Goal: Information Seeking & Learning: Check status

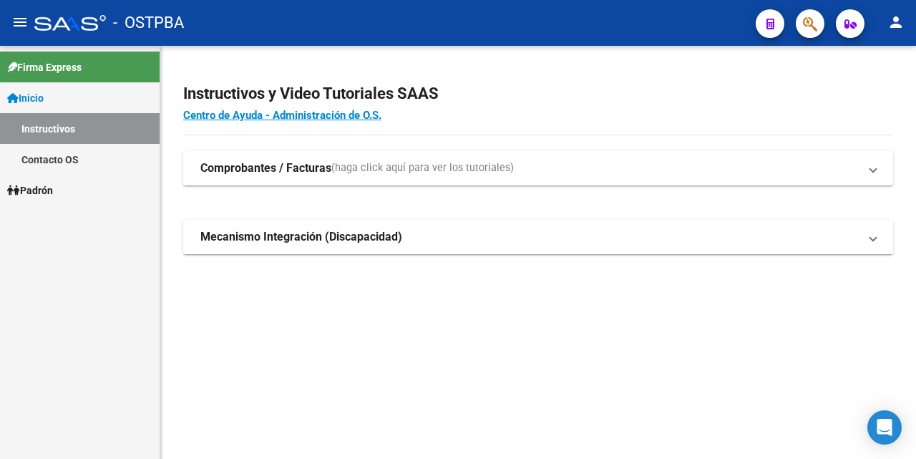
click at [53, 99] on link "Inicio" at bounding box center [80, 97] width 160 height 31
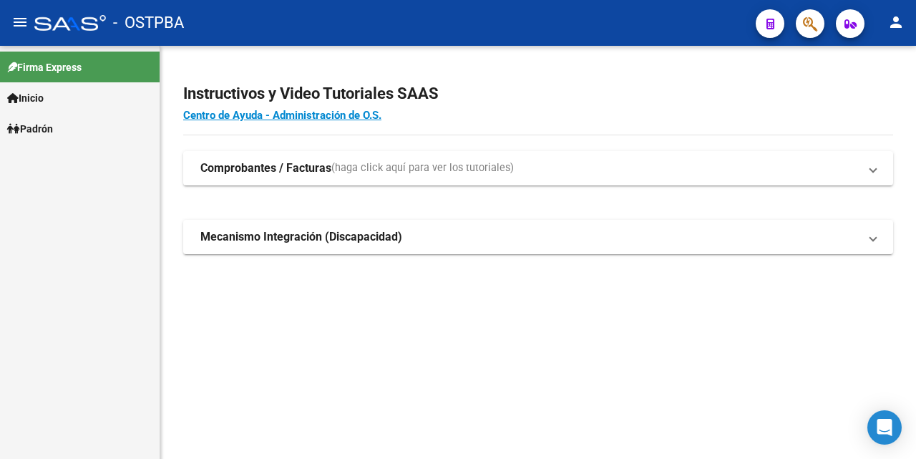
click at [43, 95] on span "Inicio" at bounding box center [25, 98] width 37 height 16
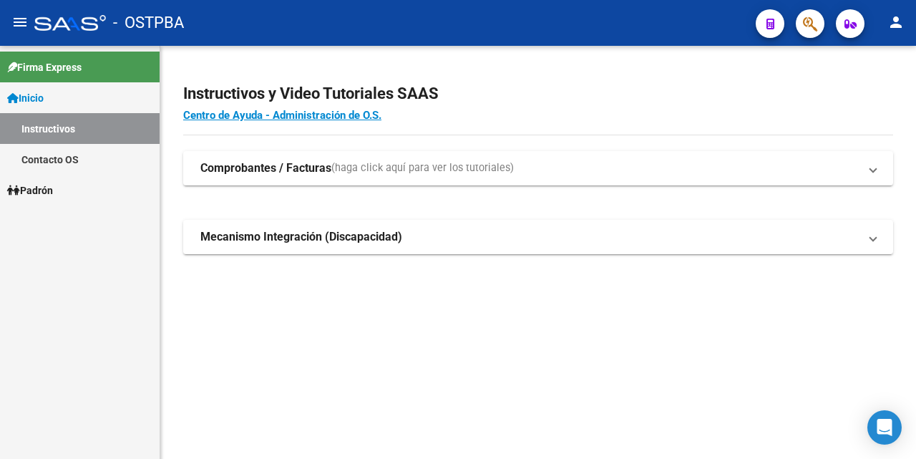
click at [50, 188] on span "Padrón" at bounding box center [30, 191] width 46 height 16
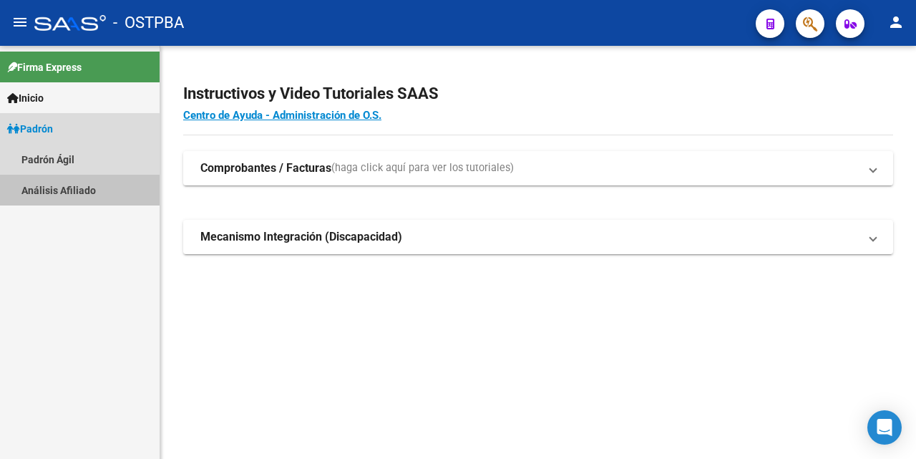
click at [74, 190] on link "Análisis Afiliado" at bounding box center [80, 190] width 160 height 31
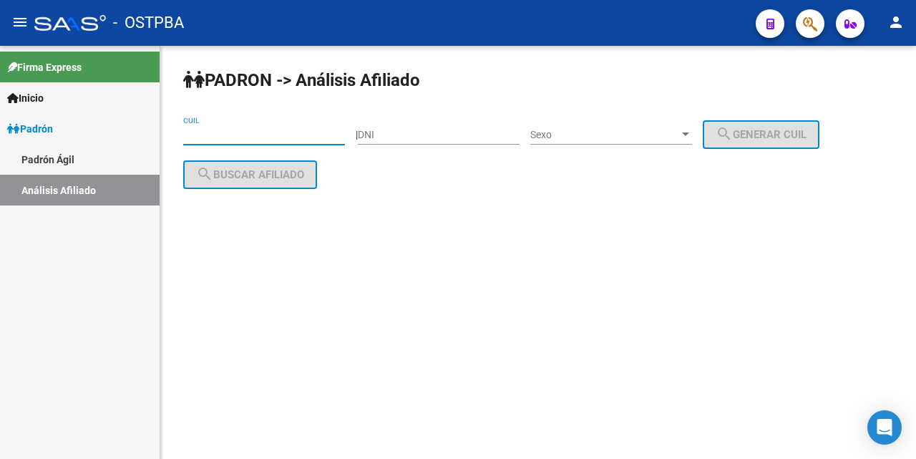
drag, startPoint x: 191, startPoint y: 140, endPoint x: 205, endPoint y: 148, distance: 16.7
click at [200, 145] on div "CUIL" at bounding box center [264, 136] width 162 height 41
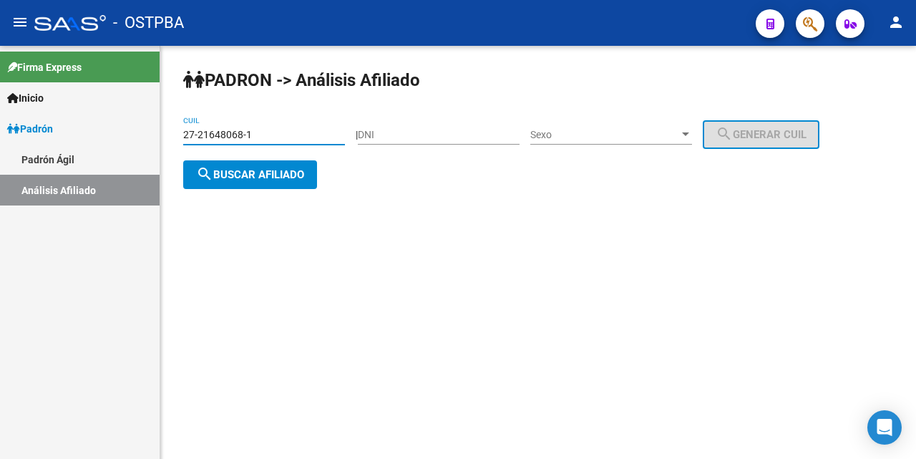
type input "27-21648068-1"
drag, startPoint x: 703, startPoint y: 135, endPoint x: 701, endPoint y: 127, distance: 8.9
click at [692, 127] on div "Sexo Sexo" at bounding box center [611, 130] width 162 height 29
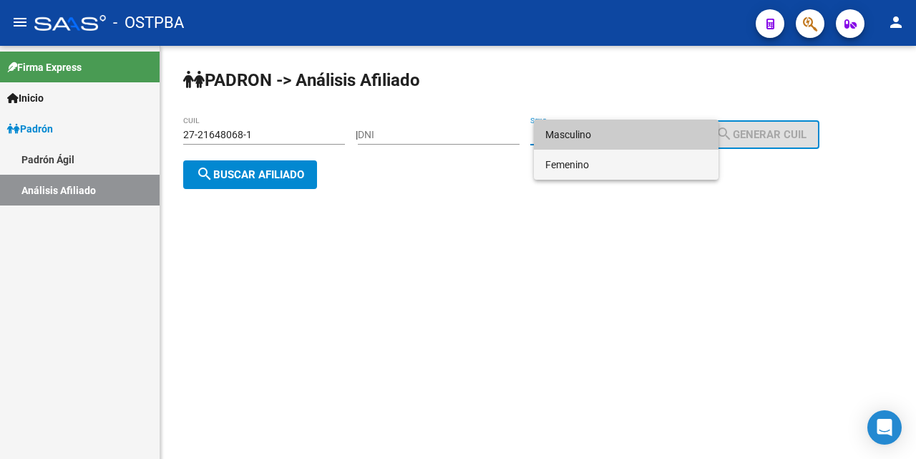
drag, startPoint x: 591, startPoint y: 164, endPoint x: 588, endPoint y: 156, distance: 8.4
click at [591, 164] on span "Femenino" at bounding box center [626, 165] width 162 height 30
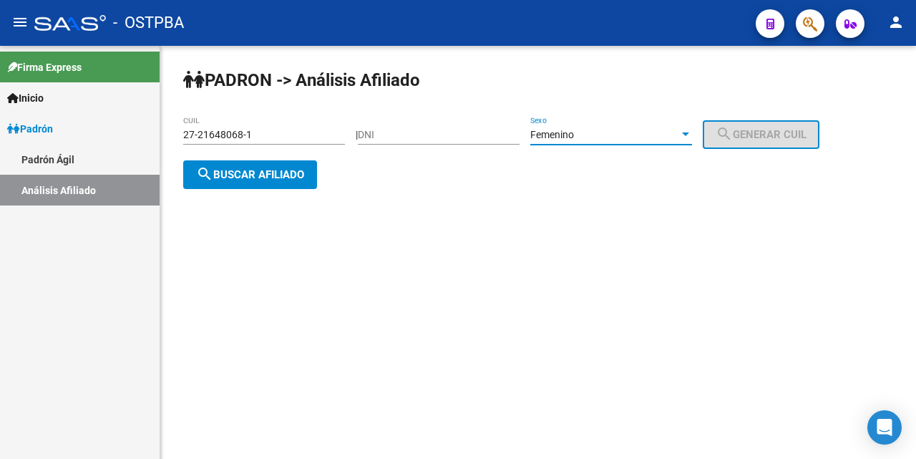
click at [253, 173] on span "search Buscar afiliado" at bounding box center [250, 174] width 108 height 13
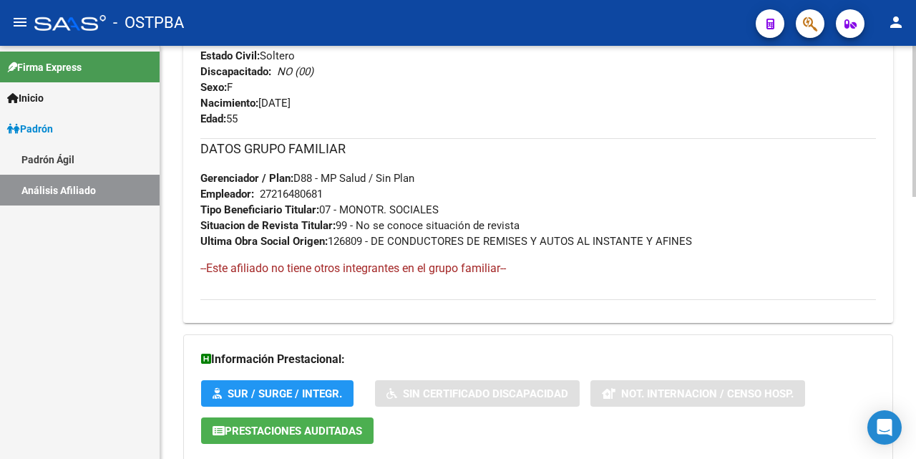
scroll to position [716, 0]
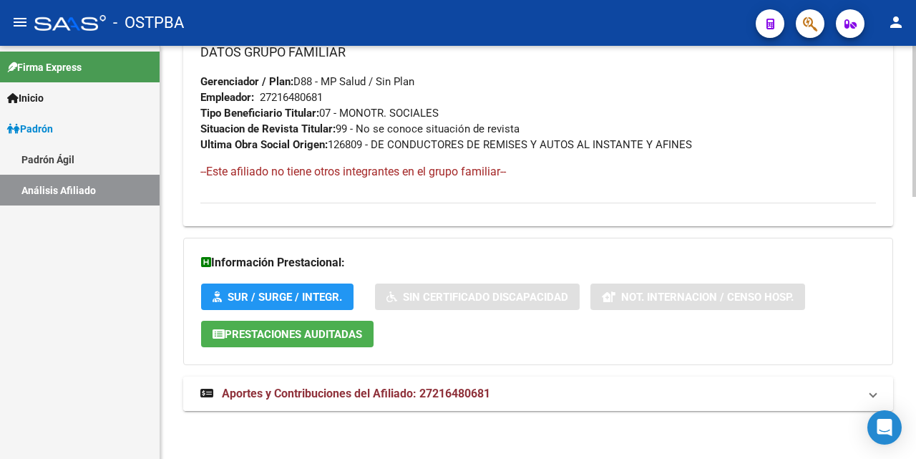
click at [357, 395] on span "Aportes y Contribuciones del Afiliado: 27216480681" at bounding box center [356, 394] width 268 height 14
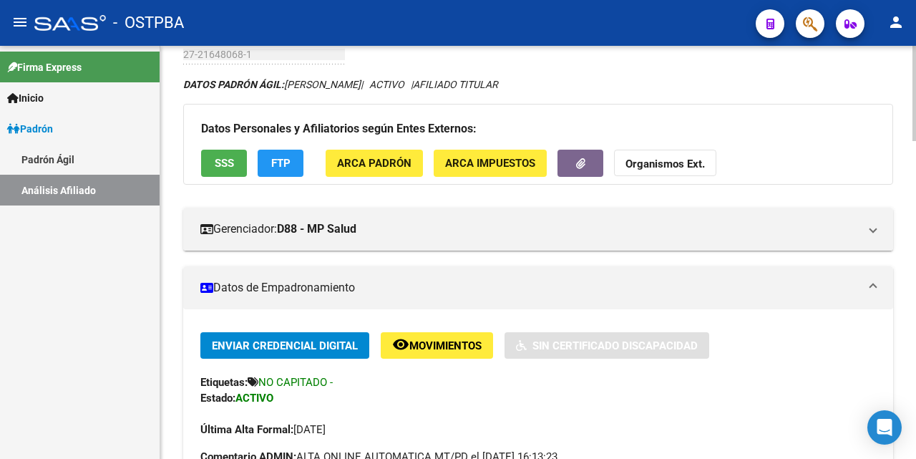
scroll to position [0, 0]
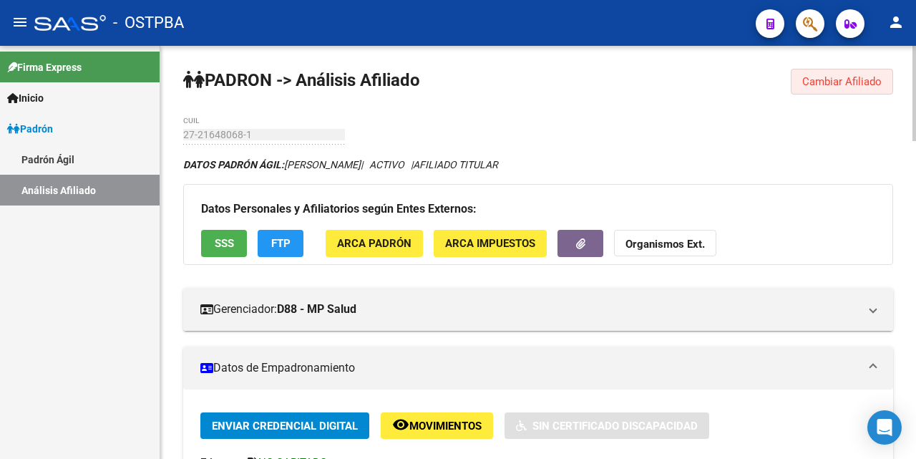
click at [834, 79] on span "Cambiar Afiliado" at bounding box center [841, 81] width 79 height 13
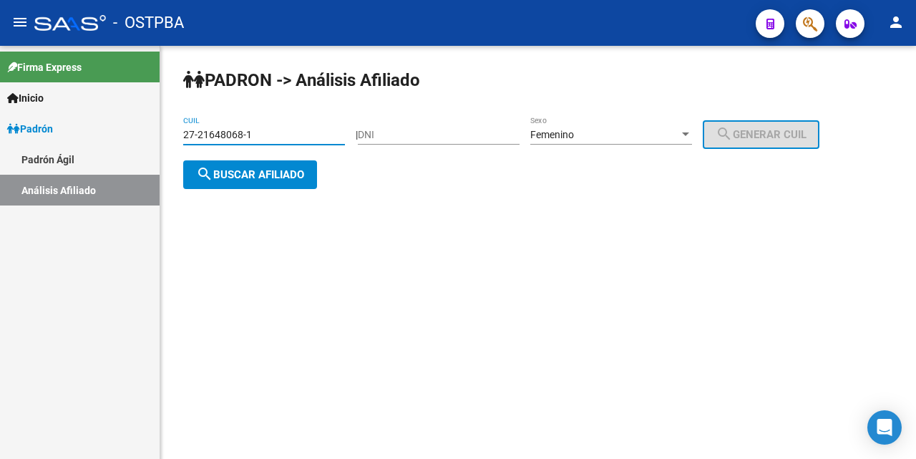
drag, startPoint x: 268, startPoint y: 132, endPoint x: 120, endPoint y: 147, distance: 148.2
click at [120, 147] on mat-sidenav-container "Firma Express Inicio Instructivos Contacto OS Padrón Padrón Ágil Análisis Afili…" at bounding box center [458, 252] width 916 height 413
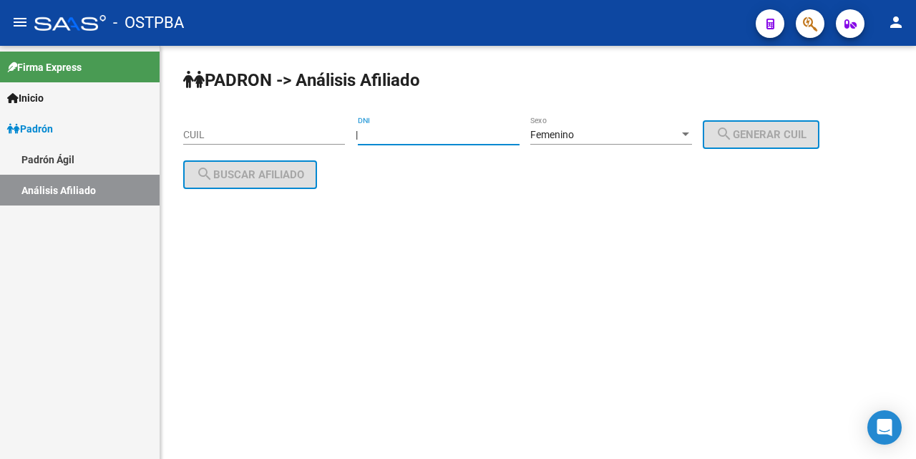
click at [388, 135] on input "DNI" at bounding box center [439, 135] width 162 height 12
type input "95856502"
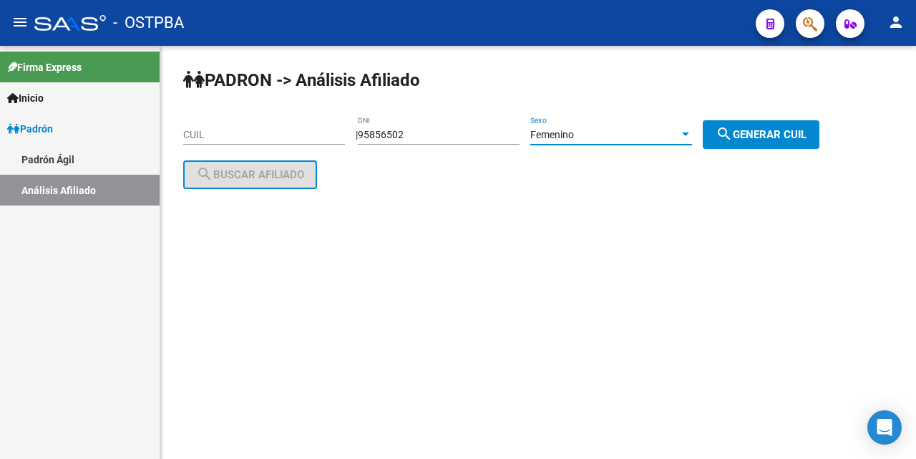
click at [692, 130] on div at bounding box center [685, 134] width 13 height 11
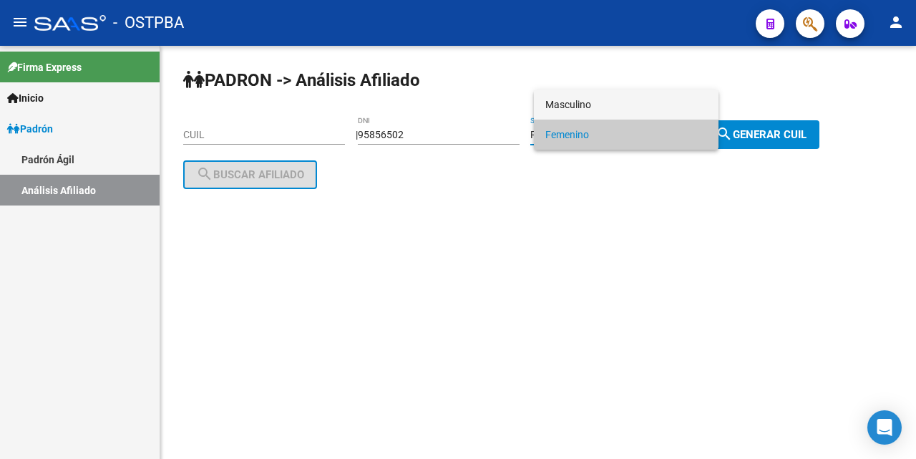
click at [674, 99] on span "Masculino" at bounding box center [626, 104] width 162 height 30
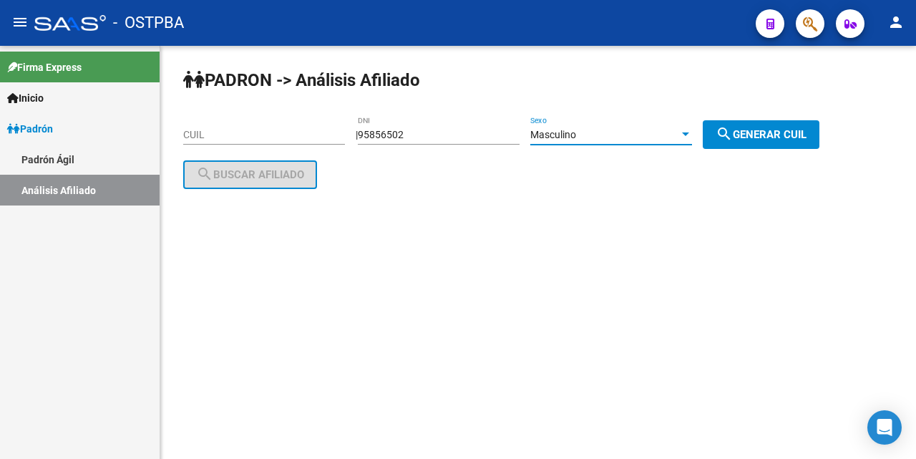
click at [733, 135] on mat-icon "search" at bounding box center [724, 133] width 17 height 17
type input "20-95856502-0"
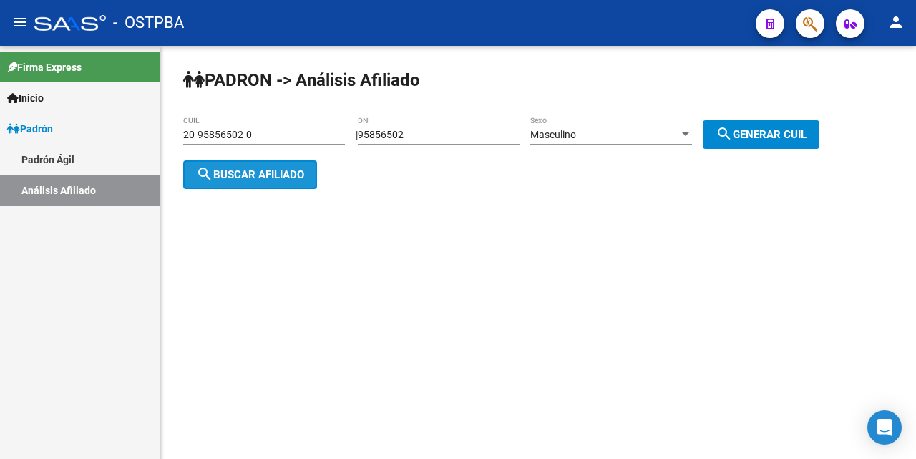
click at [261, 172] on span "search Buscar afiliado" at bounding box center [250, 174] width 108 height 13
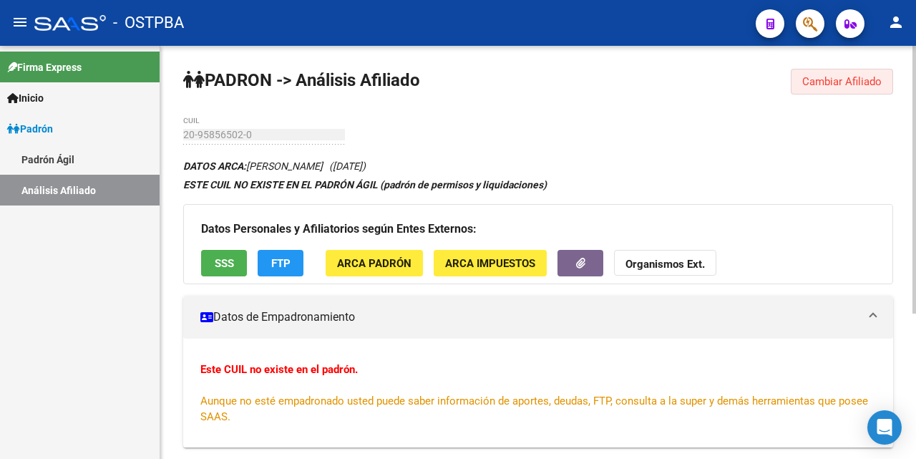
click at [805, 82] on button "Cambiar Afiliado" at bounding box center [842, 82] width 102 height 26
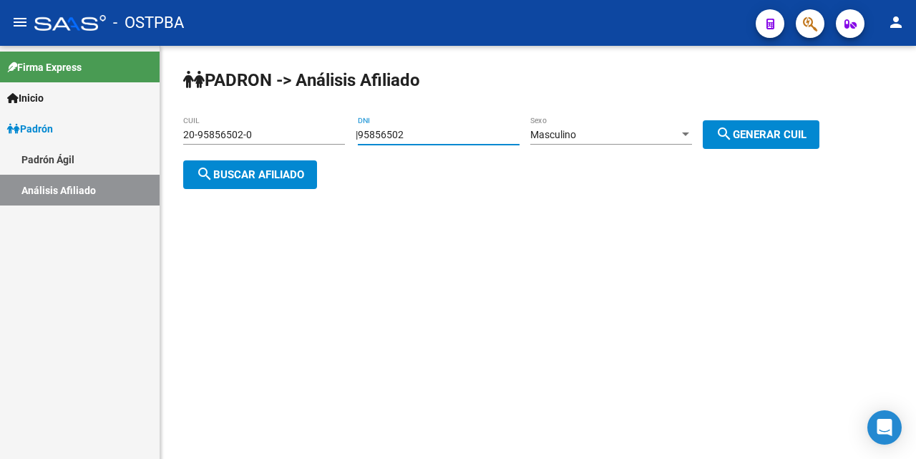
drag, startPoint x: 452, startPoint y: 128, endPoint x: 343, endPoint y: 126, distance: 109.5
click at [341, 138] on app-analisis-afiliado "PADRON -> Análisis Afiliado 20-95856502-0 CUIL | 95856502 DNI Masculino Sexo se…" at bounding box center [506, 155] width 647 height 52
type input "95846702"
drag, startPoint x: 813, startPoint y: 135, endPoint x: 800, endPoint y: 125, distance: 16.8
click at [807, 133] on span "search Generar CUIL" at bounding box center [761, 134] width 91 height 13
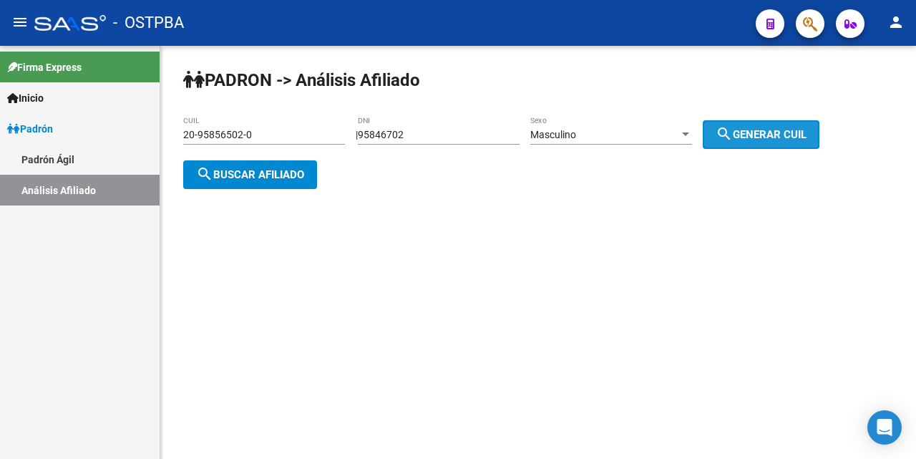
type input "20-95846702-9"
click at [776, 139] on span "search Generar CUIL" at bounding box center [761, 134] width 91 height 13
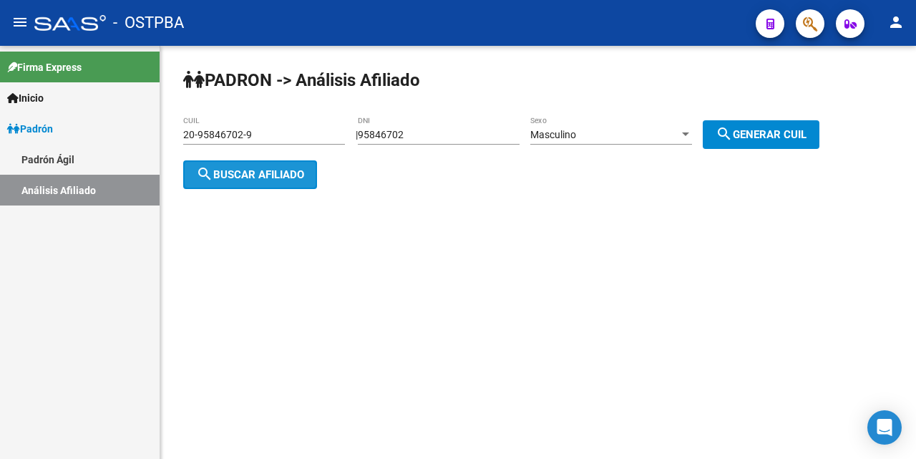
click at [276, 173] on span "search Buscar afiliado" at bounding box center [250, 174] width 108 height 13
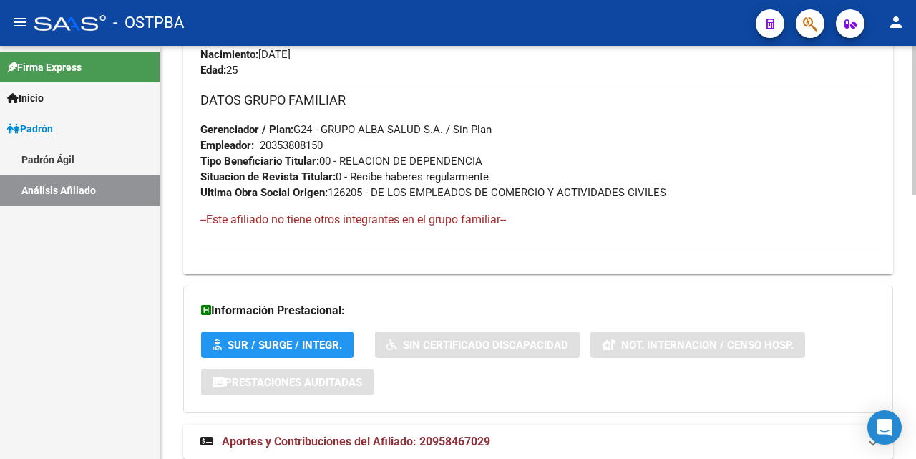
scroll to position [716, 0]
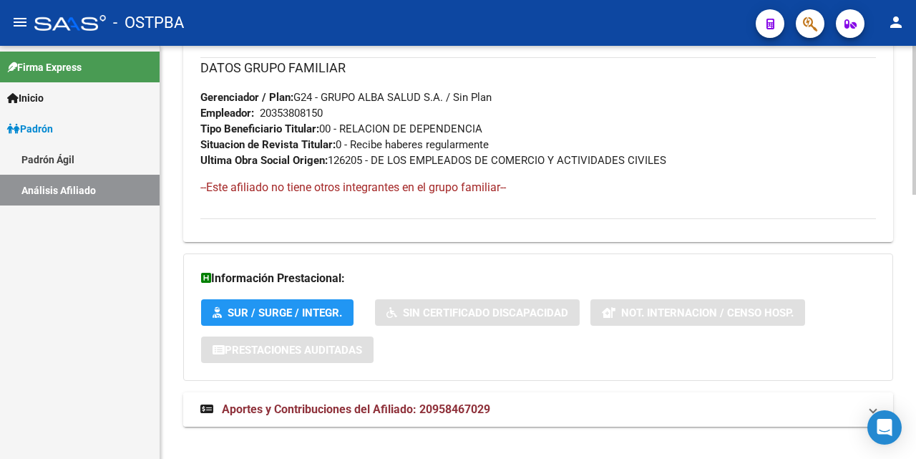
click at [450, 405] on span "Aportes y Contribuciones del Afiliado: 20958467029" at bounding box center [356, 409] width 268 height 14
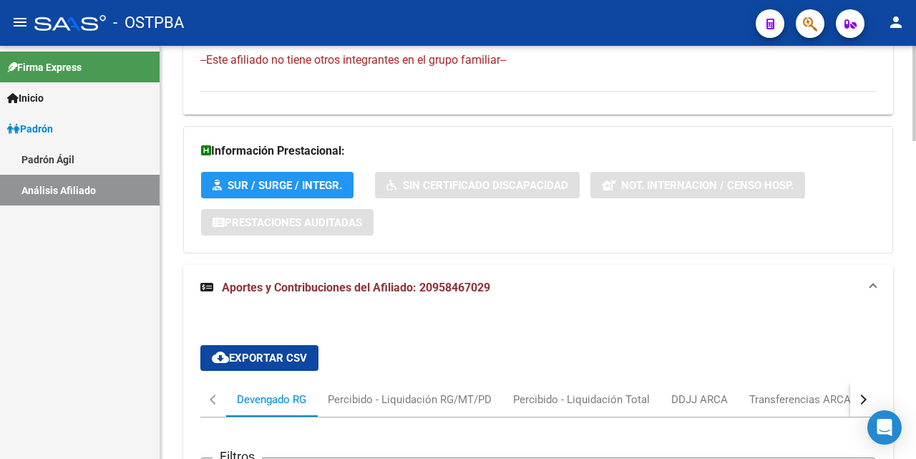
scroll to position [859, 0]
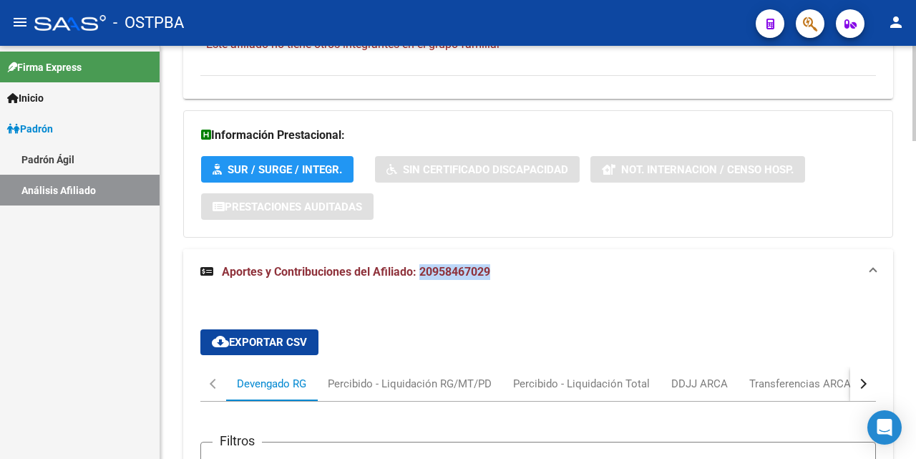
drag, startPoint x: 504, startPoint y: 268, endPoint x: 272, endPoint y: 325, distance: 238.9
click at [421, 276] on mat-panel-title "Aportes y Contribuciones del Afiliado: 20958467029" at bounding box center [529, 272] width 659 height 16
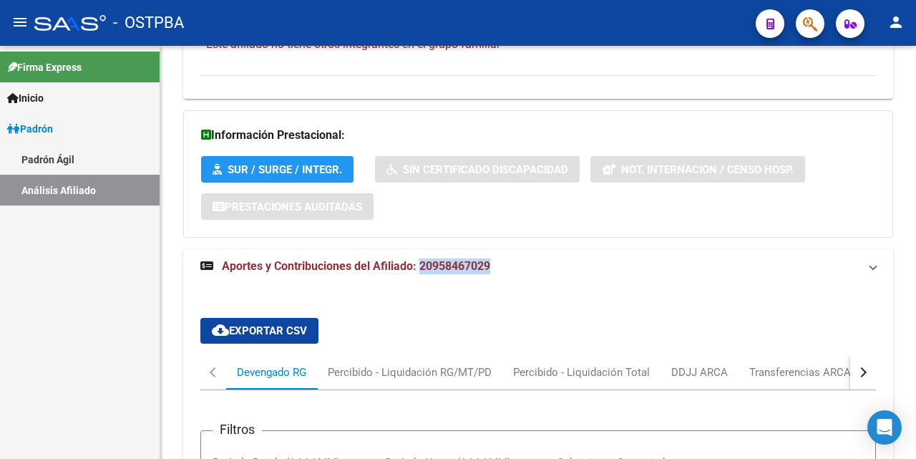
scroll to position [734, 0]
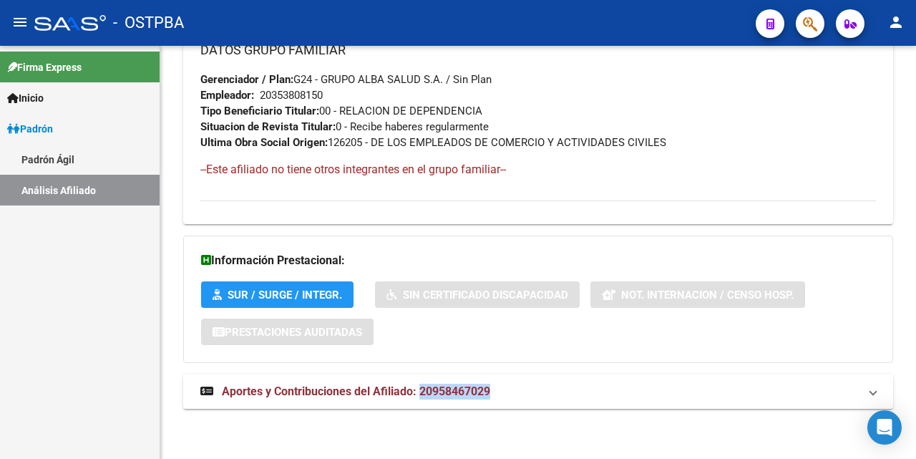
copy span "20958467029"
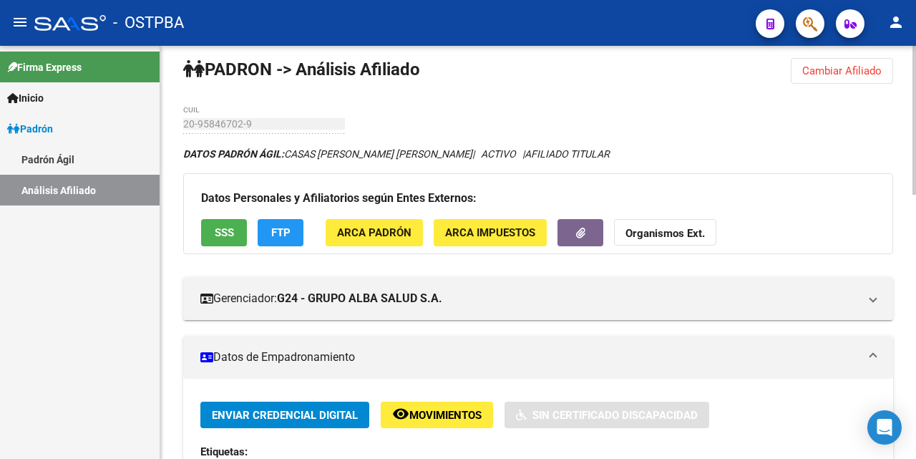
scroll to position [0, 0]
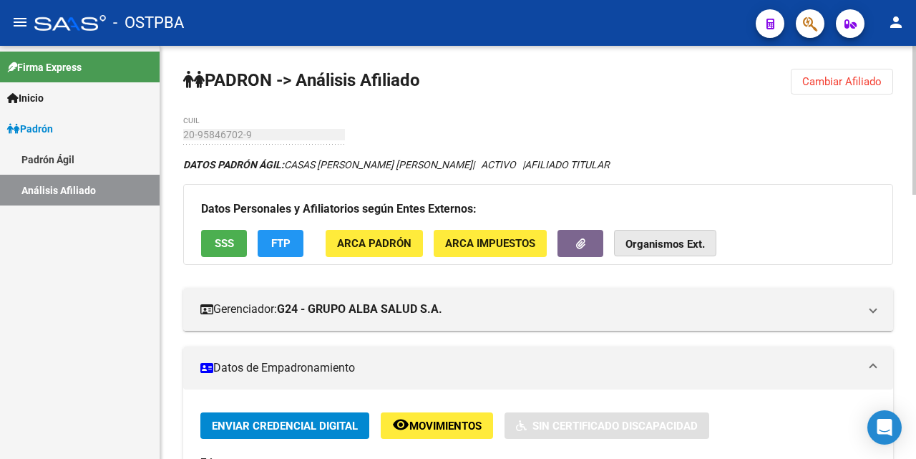
click at [663, 245] on strong "Organismos Ext." at bounding box center [665, 244] width 79 height 13
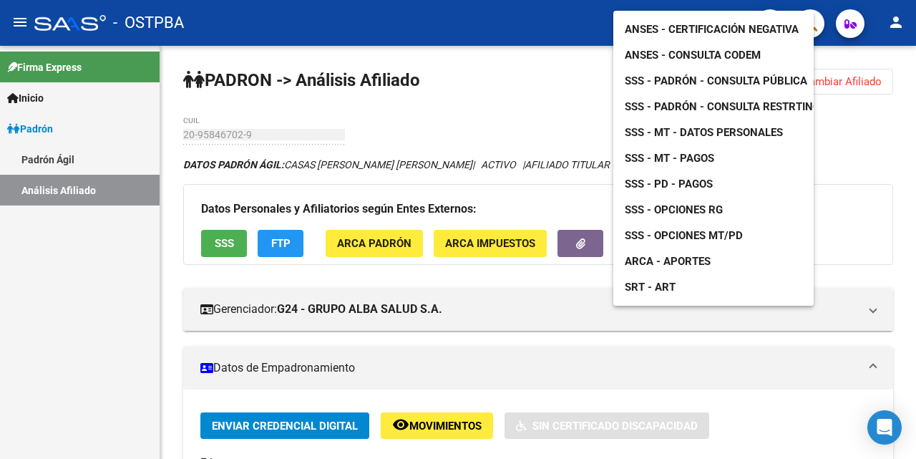
click at [699, 49] on span "ANSES - Consulta CODEM" at bounding box center [693, 55] width 136 height 13
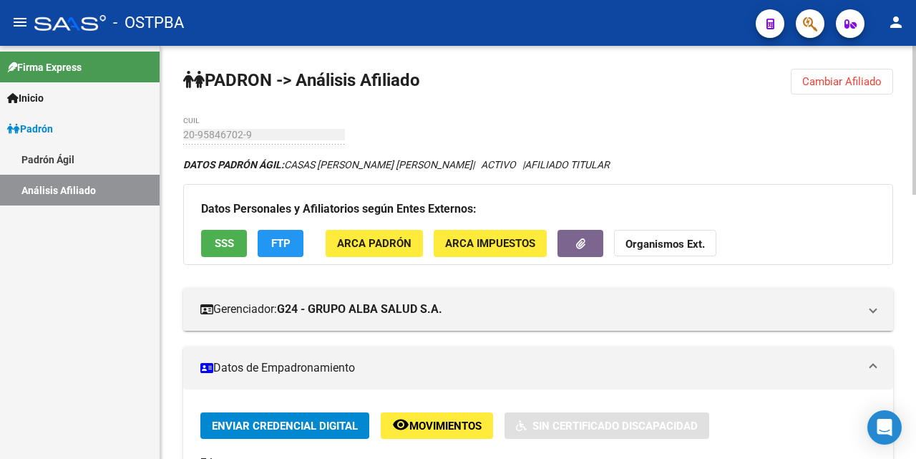
click at [830, 84] on span "Cambiar Afiliado" at bounding box center [841, 81] width 79 height 13
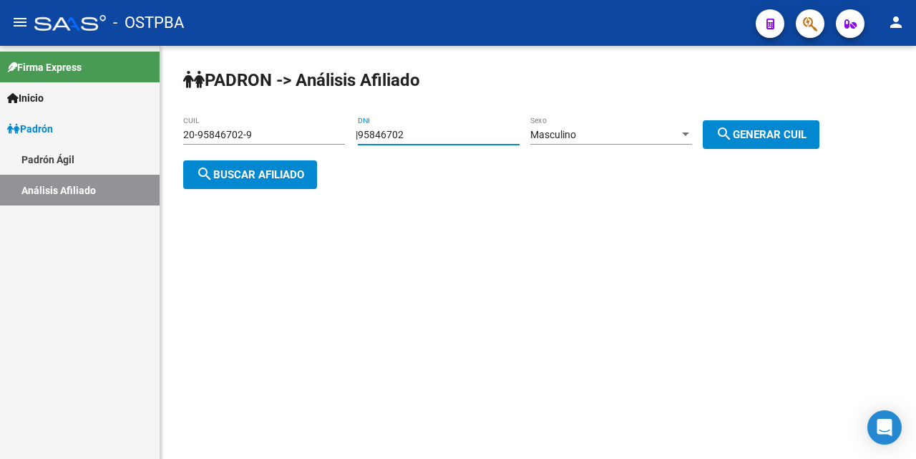
click at [477, 135] on input "95846702" at bounding box center [439, 135] width 162 height 12
type input "9"
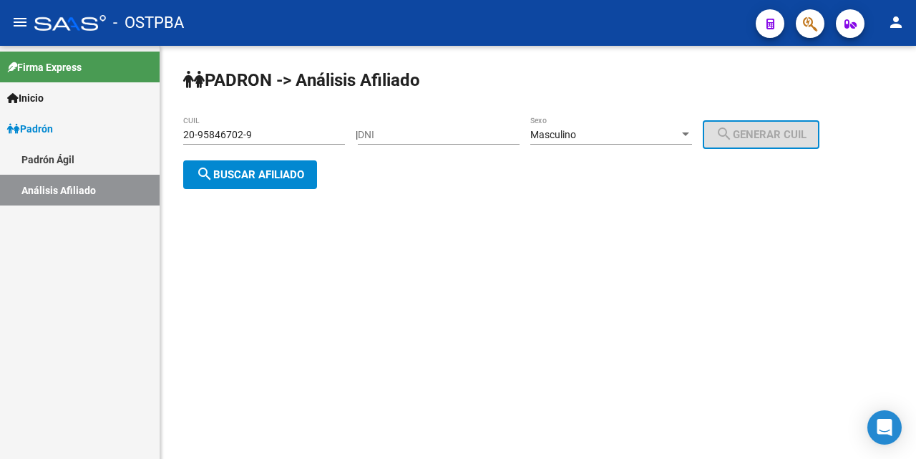
click at [296, 123] on div "20-95846702-9 CUIL" at bounding box center [264, 130] width 162 height 29
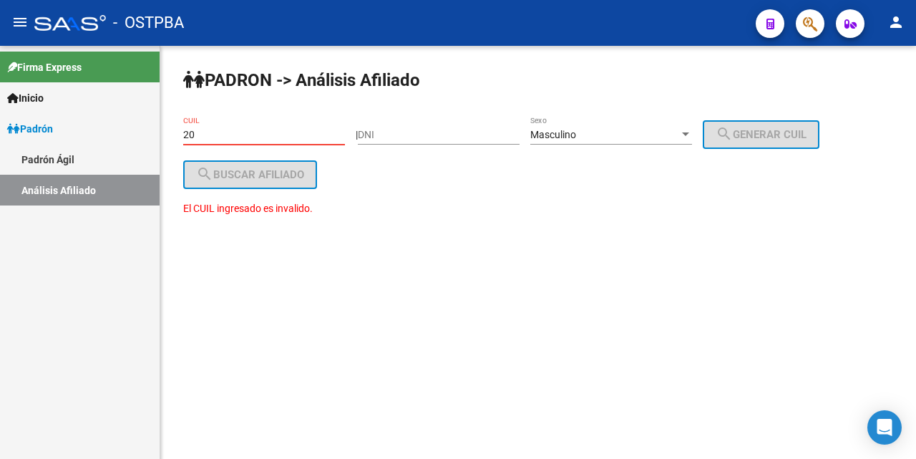
type input "2"
drag, startPoint x: 382, startPoint y: 136, endPoint x: 405, endPoint y: 142, distance: 23.8
click at [395, 137] on input "DNI" at bounding box center [439, 135] width 162 height 12
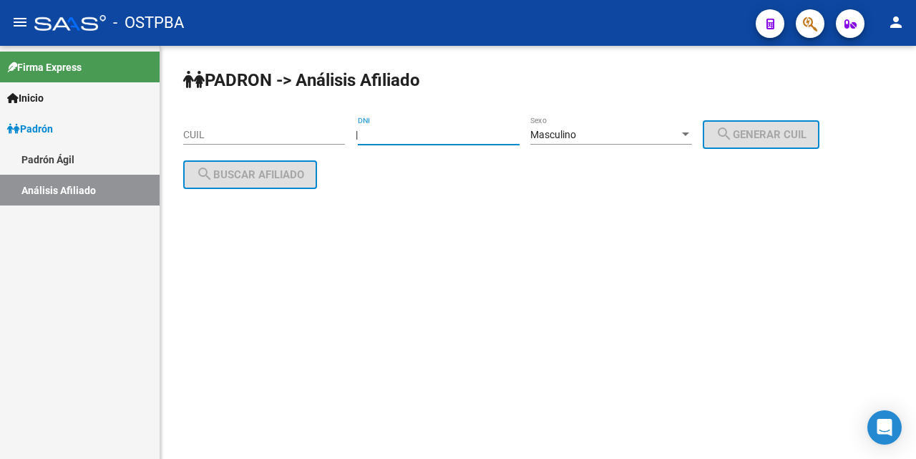
type input "2"
type input "42367824"
click at [692, 129] on div at bounding box center [685, 134] width 13 height 11
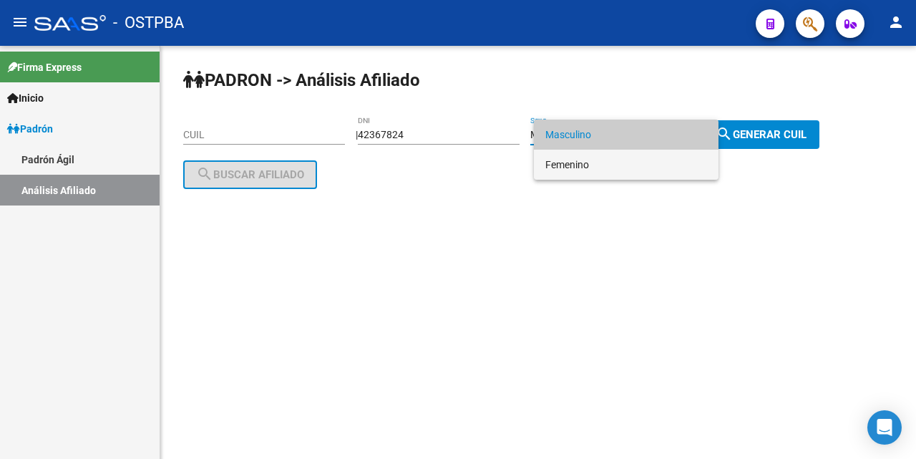
click at [612, 165] on span "Femenino" at bounding box center [626, 165] width 162 height 30
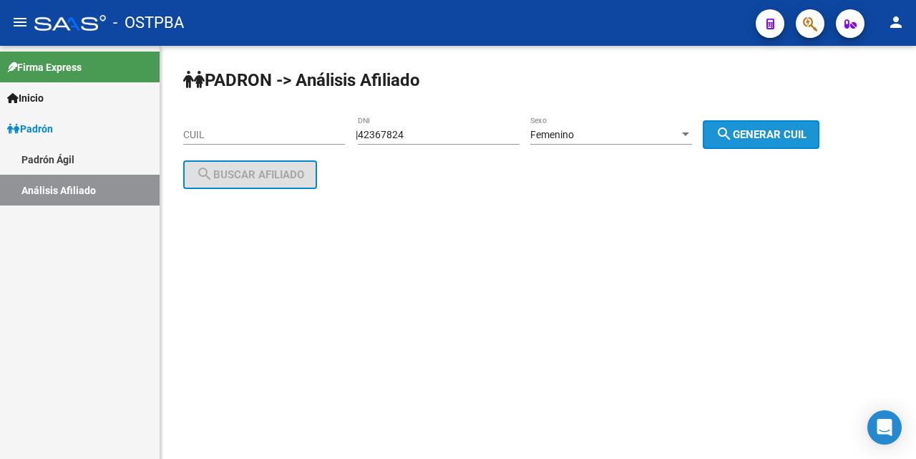
click at [733, 133] on mat-icon "search" at bounding box center [724, 133] width 17 height 17
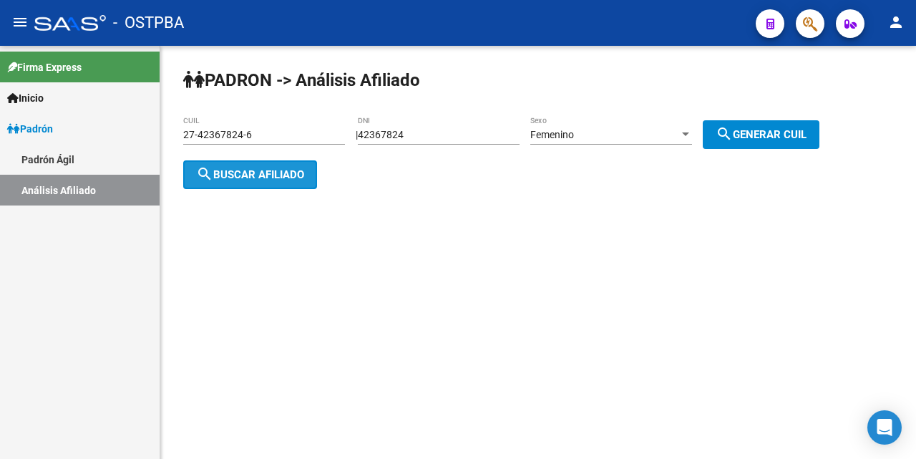
click at [269, 168] on span "search Buscar afiliado" at bounding box center [250, 174] width 108 height 13
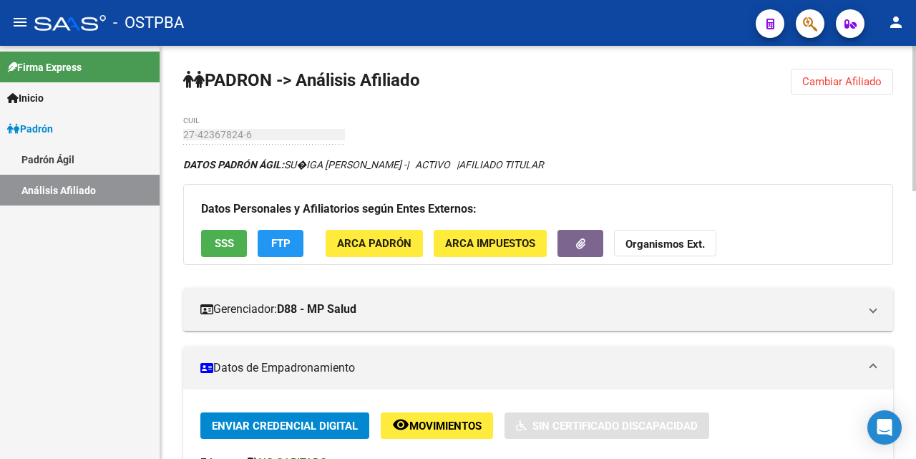
click at [833, 88] on button "Cambiar Afiliado" at bounding box center [842, 82] width 102 height 26
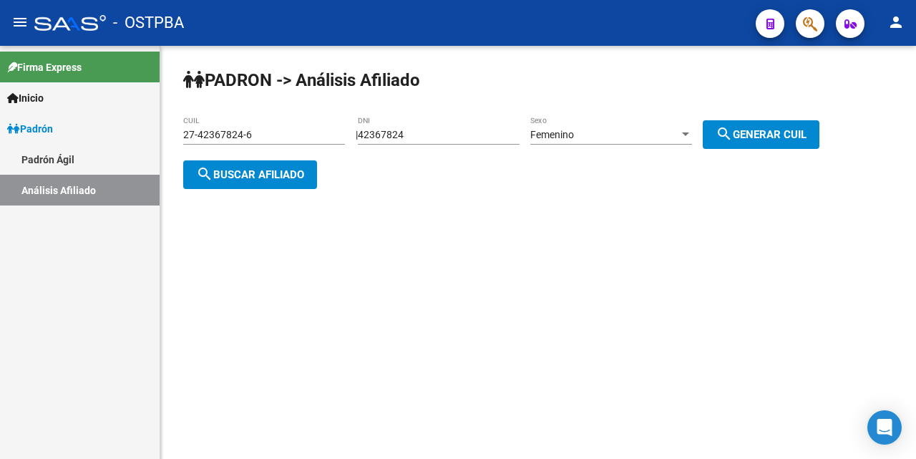
click at [336, 130] on input "27-42367824-6" at bounding box center [264, 135] width 162 height 12
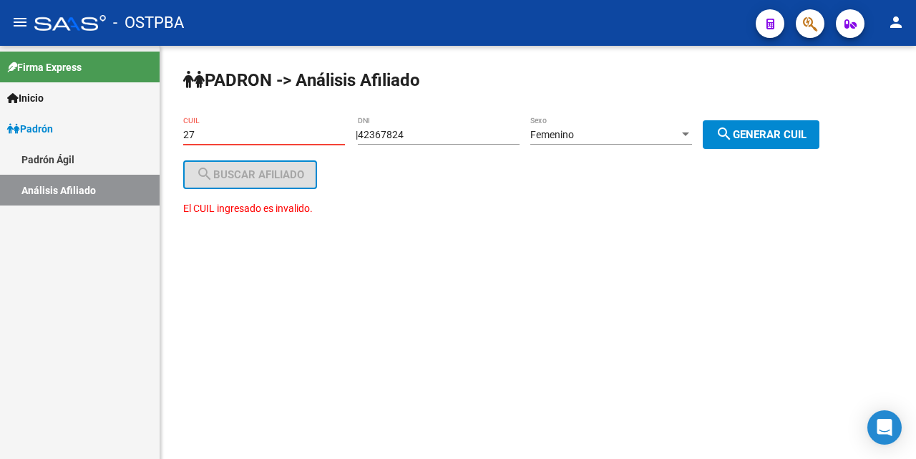
type input "2"
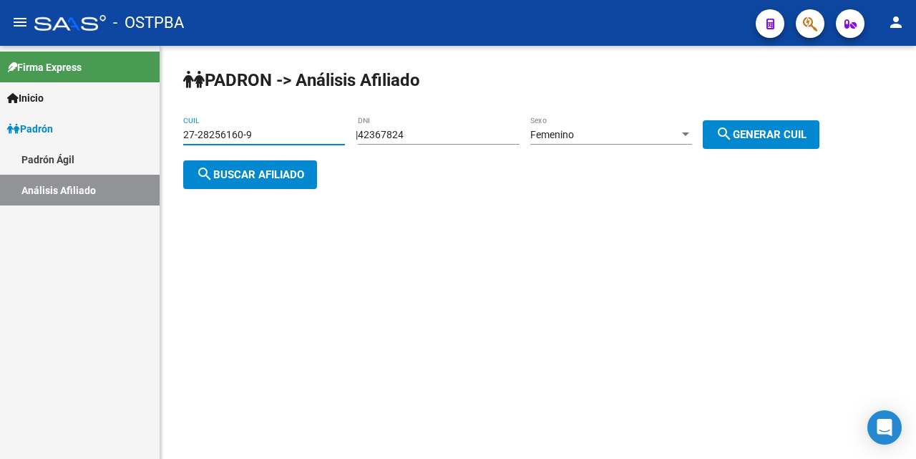
type input "27-28256160-9"
click at [287, 173] on span "search Buscar afiliado" at bounding box center [250, 174] width 108 height 13
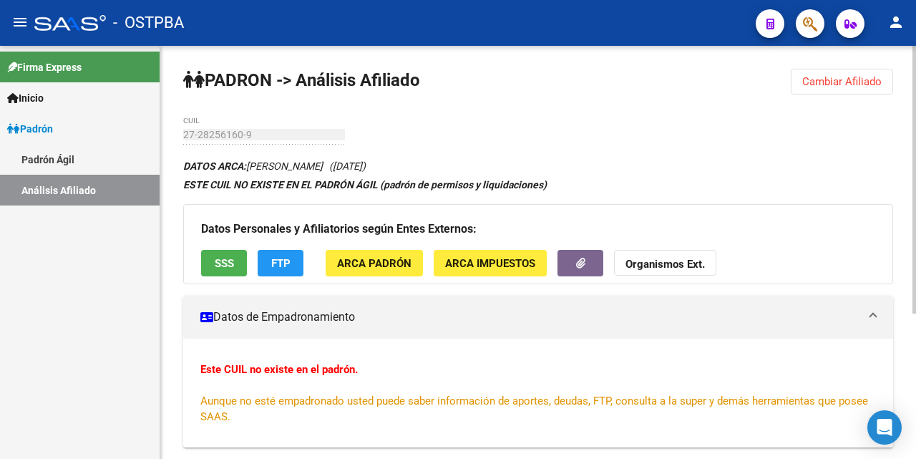
click at [220, 262] on span "SSS" at bounding box center [224, 263] width 19 height 13
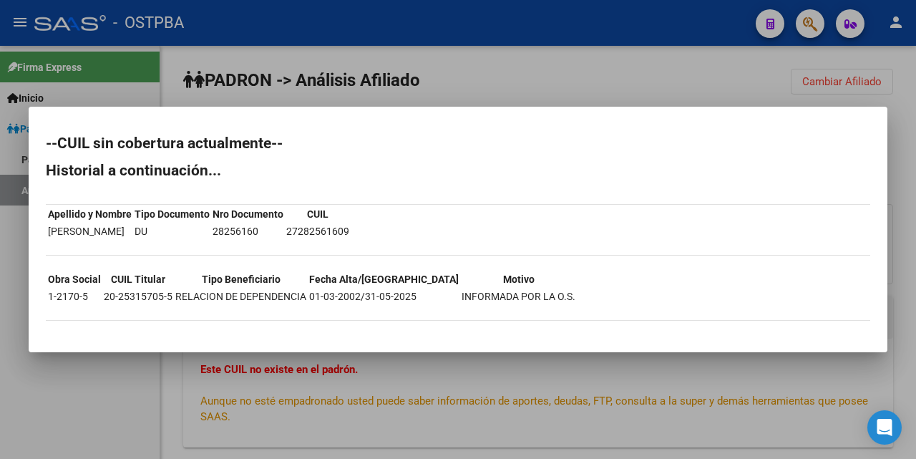
click at [576, 87] on div at bounding box center [458, 229] width 916 height 459
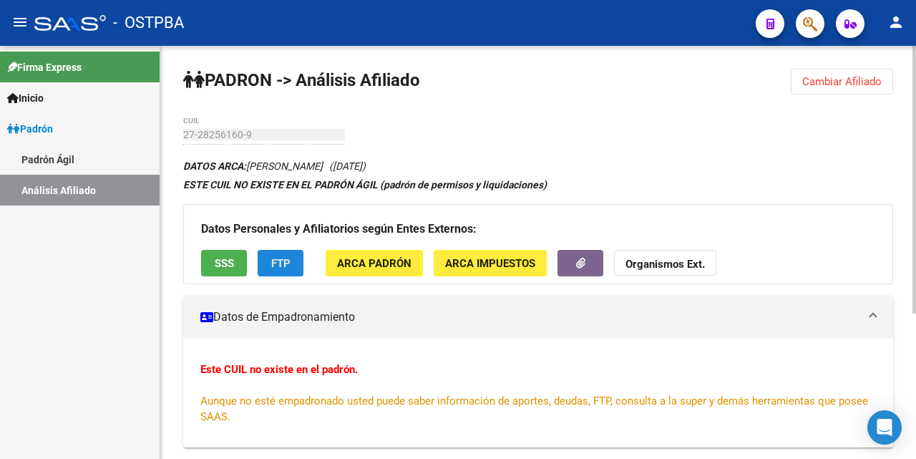
click at [271, 261] on span "FTP" at bounding box center [280, 263] width 19 height 13
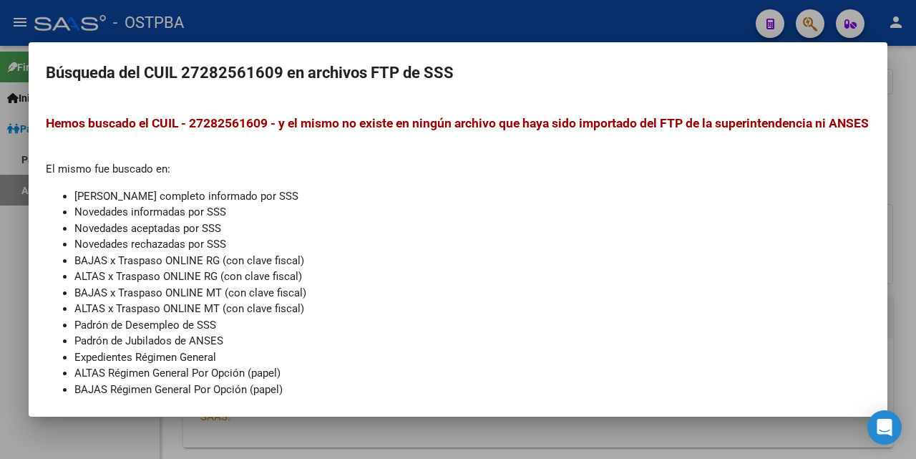
click at [581, 26] on div at bounding box center [458, 229] width 916 height 459
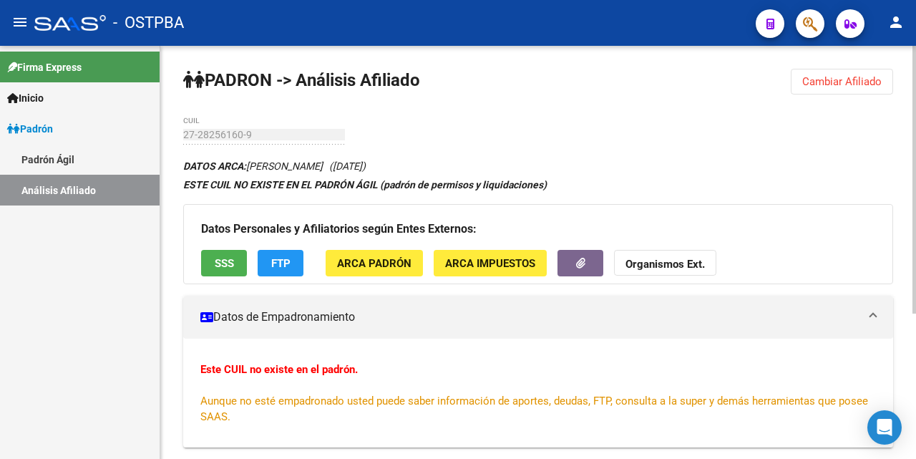
click at [393, 259] on span "ARCA Padrón" at bounding box center [374, 263] width 74 height 13
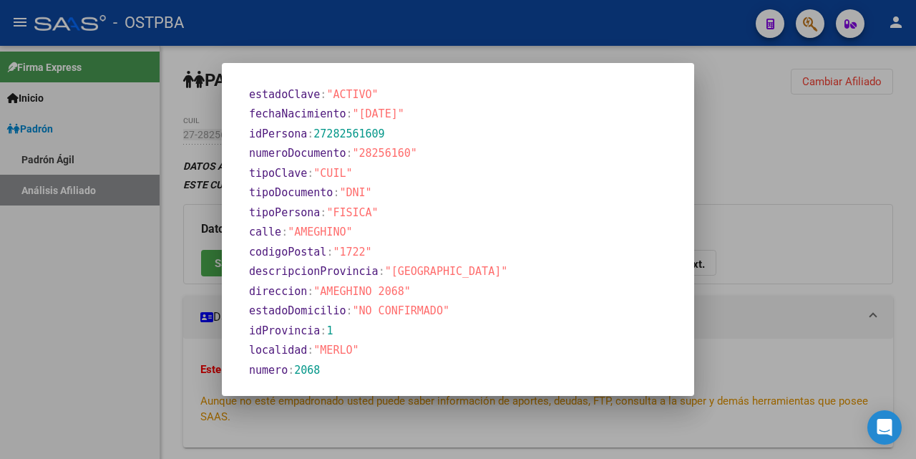
scroll to position [183, 0]
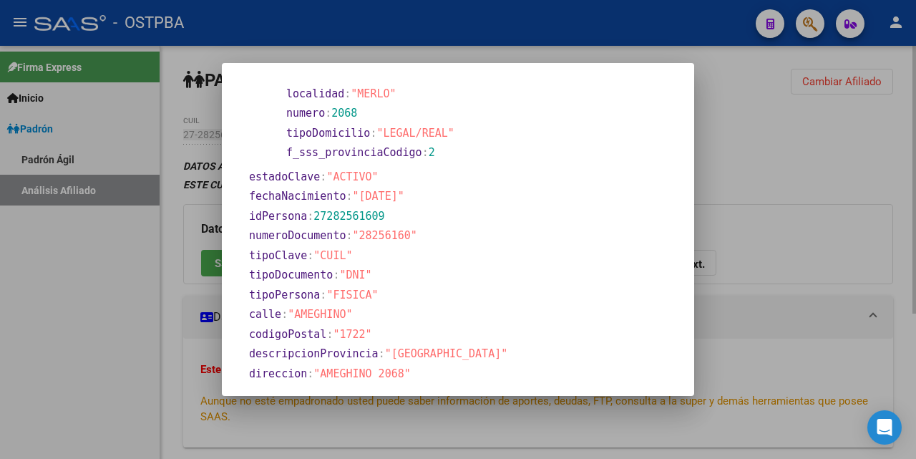
click at [535, 54] on div at bounding box center [458, 229] width 916 height 459
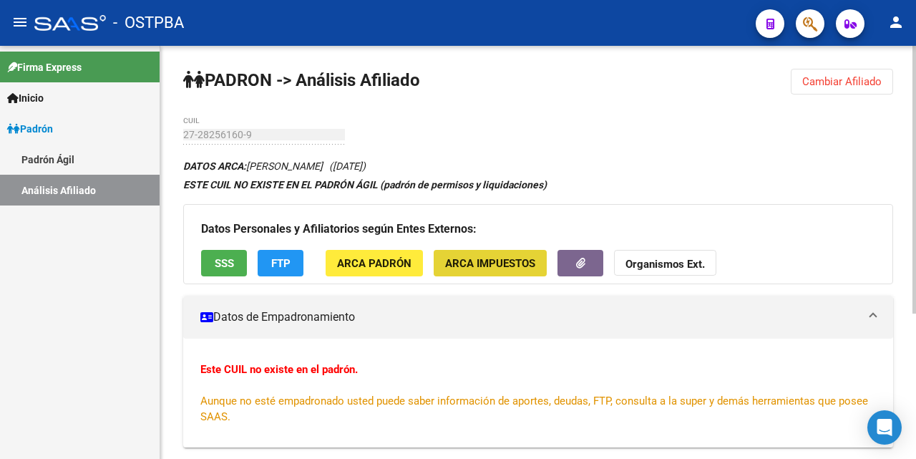
click at [462, 264] on span "ARCA Impuestos" at bounding box center [490, 263] width 90 height 13
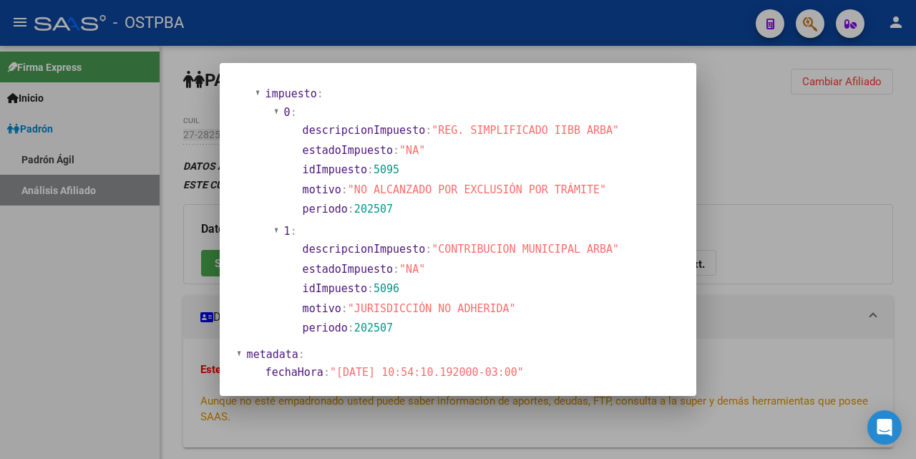
scroll to position [745, 0]
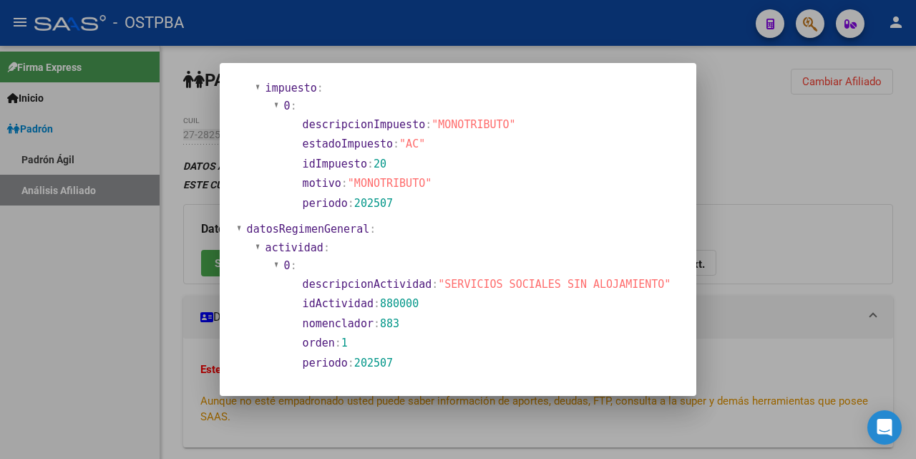
click at [538, 52] on div at bounding box center [458, 229] width 916 height 459
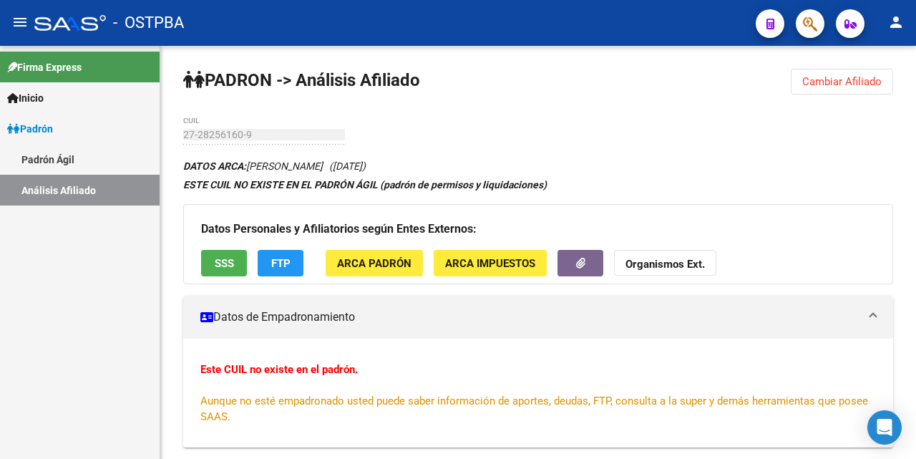
click at [422, 33] on div "- OSTPBA" at bounding box center [389, 22] width 710 height 31
click at [375, 266] on span "ARCA Padrón" at bounding box center [374, 263] width 74 height 13
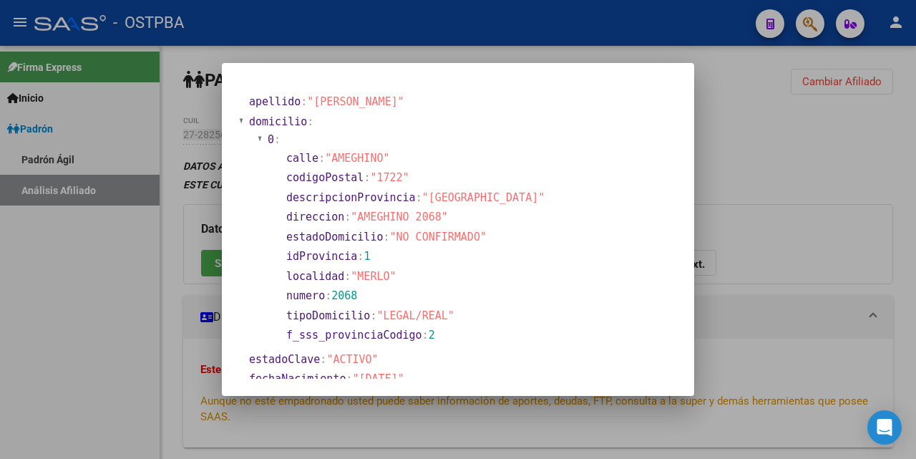
click at [496, 57] on div at bounding box center [458, 229] width 916 height 459
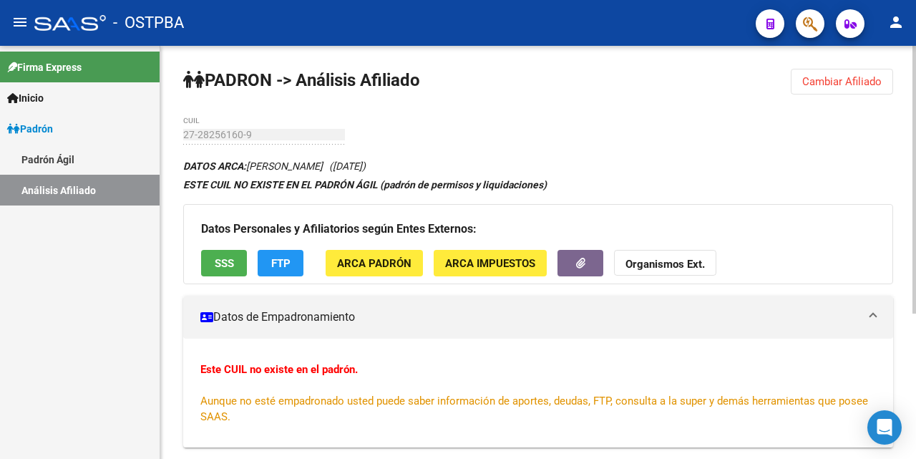
click at [472, 268] on span "ARCA Impuestos" at bounding box center [490, 263] width 90 height 13
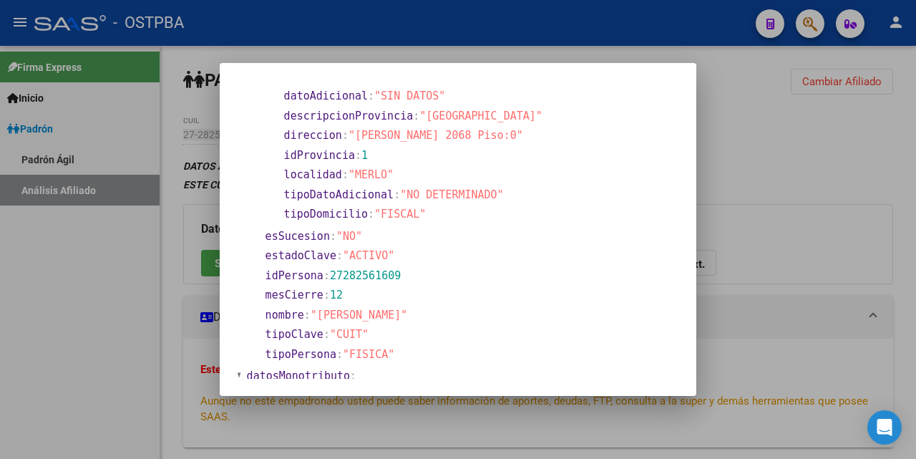
scroll to position [0, 0]
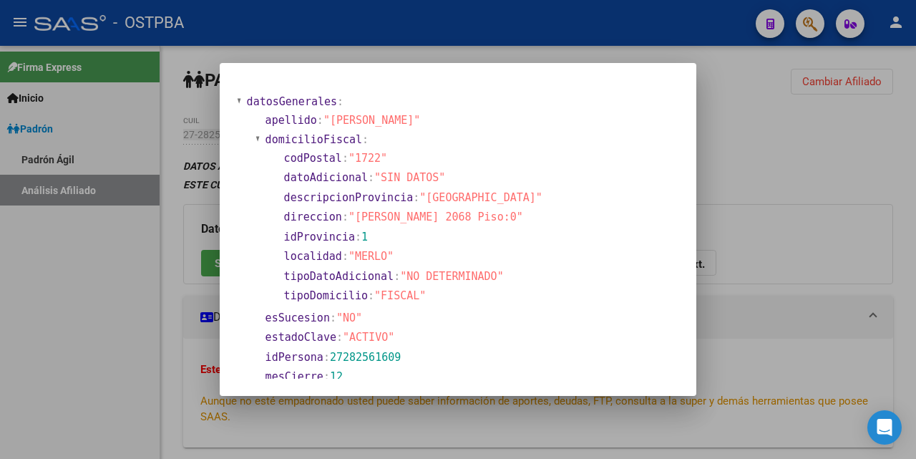
click at [488, 51] on div at bounding box center [458, 229] width 916 height 459
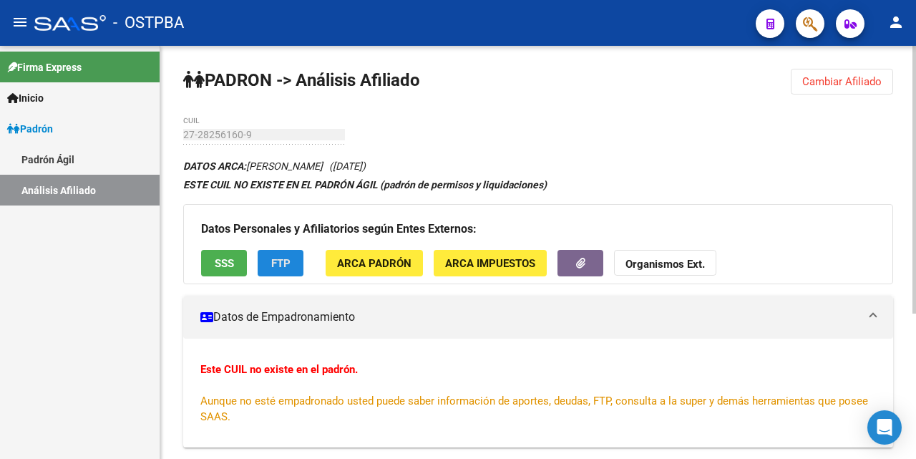
click at [284, 262] on span "FTP" at bounding box center [280, 263] width 19 height 13
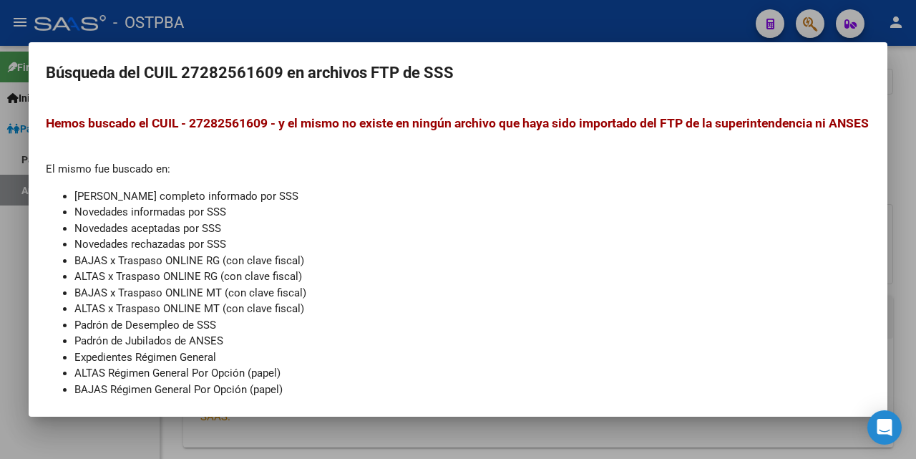
click at [472, 35] on div at bounding box center [458, 229] width 916 height 459
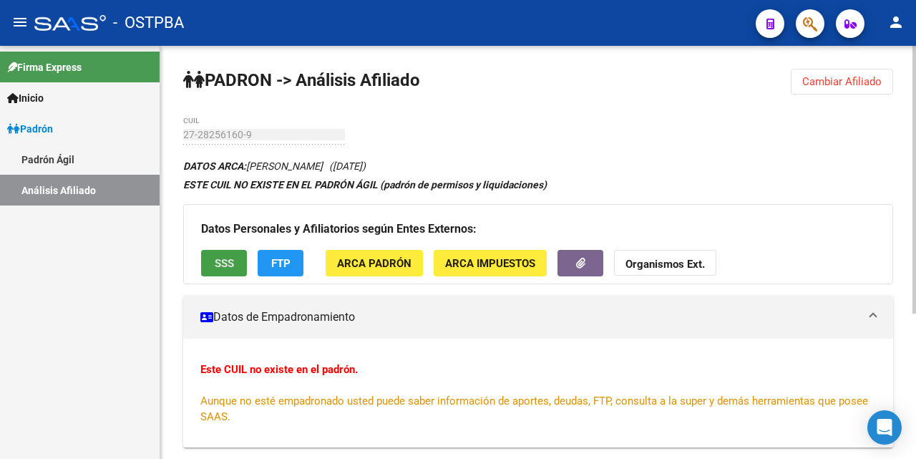
click at [228, 265] on span "SSS" at bounding box center [224, 263] width 19 height 13
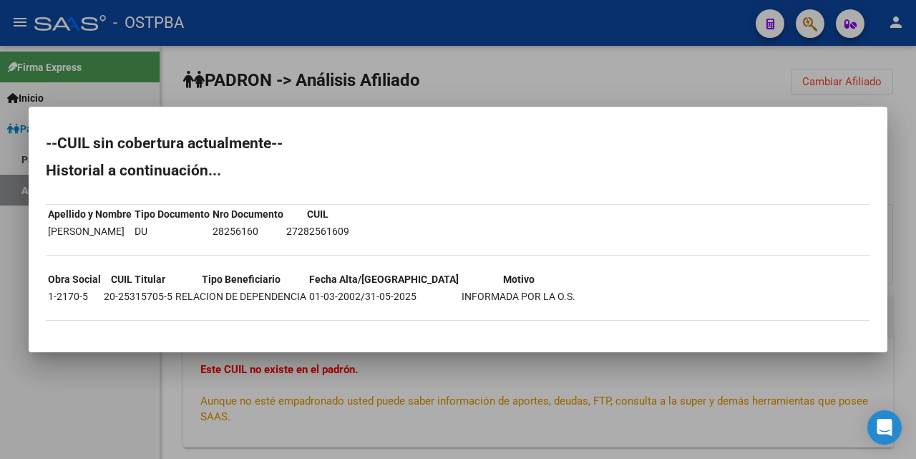
click at [492, 86] on div at bounding box center [458, 229] width 916 height 459
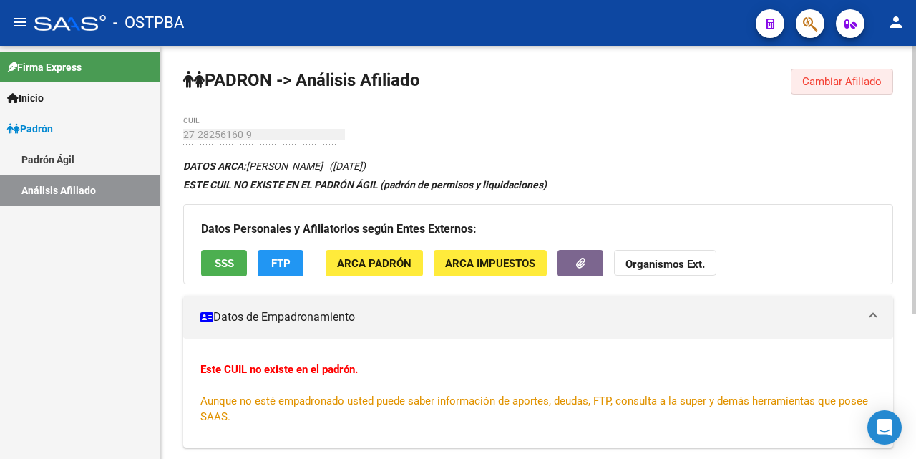
click at [854, 76] on span "Cambiar Afiliado" at bounding box center [841, 81] width 79 height 13
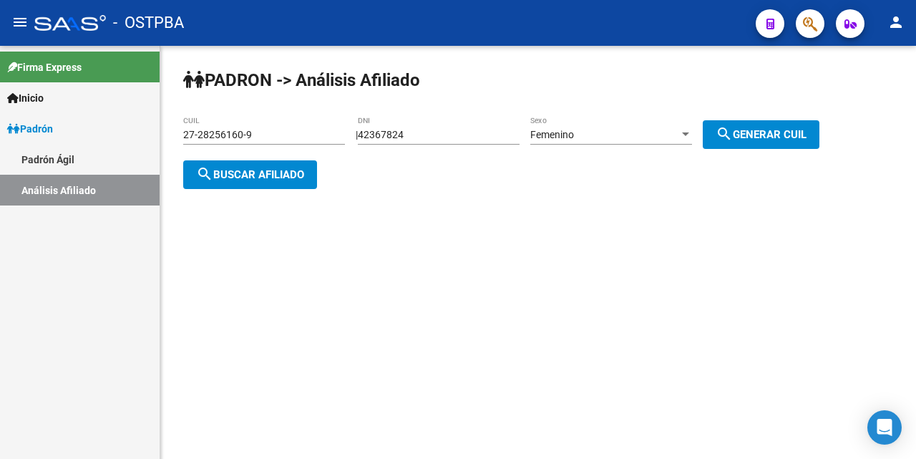
click at [495, 139] on input "42367824" at bounding box center [439, 135] width 162 height 12
type input "4"
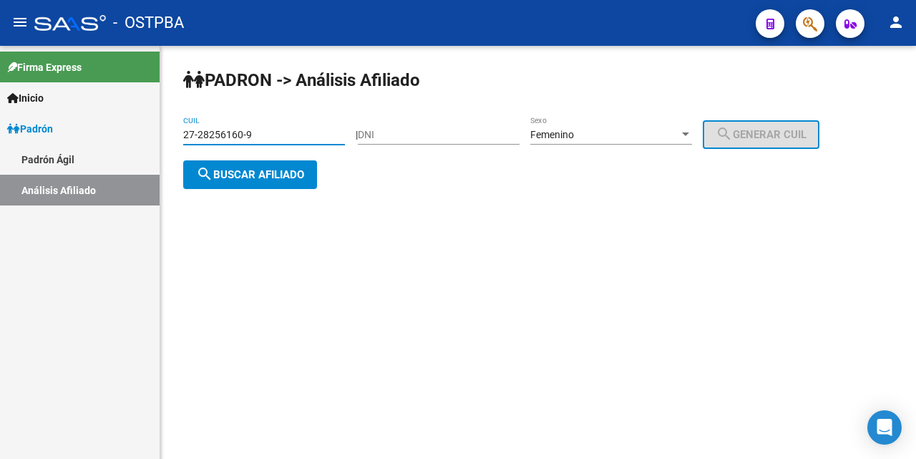
click at [283, 132] on input "27-28256160-9" at bounding box center [264, 135] width 162 height 12
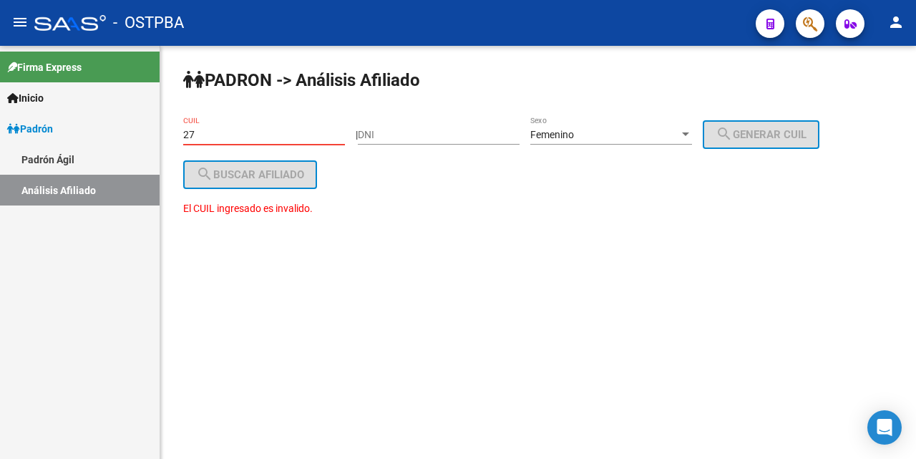
type input "2"
drag, startPoint x: 380, startPoint y: 135, endPoint x: 566, endPoint y: 203, distance: 198.2
click at [382, 135] on input "DNI" at bounding box center [439, 135] width 162 height 12
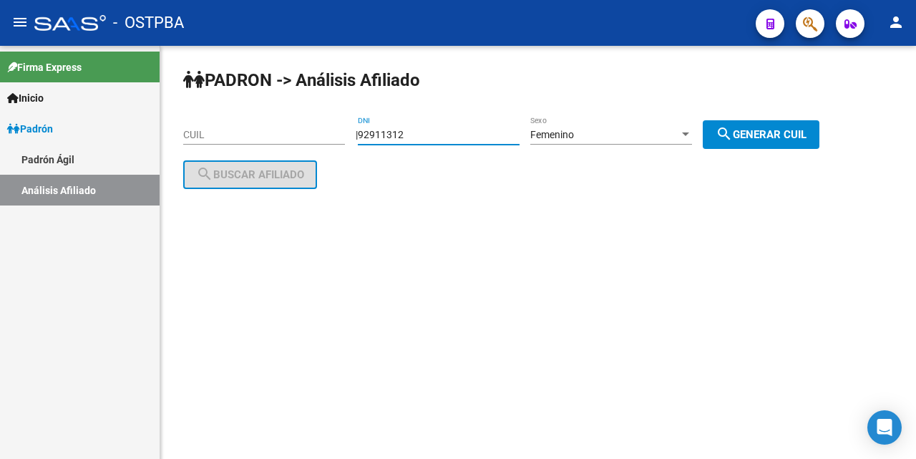
type input "92911312"
click at [767, 133] on span "search Generar CUIL" at bounding box center [761, 134] width 91 height 13
type input "27-92911312-3"
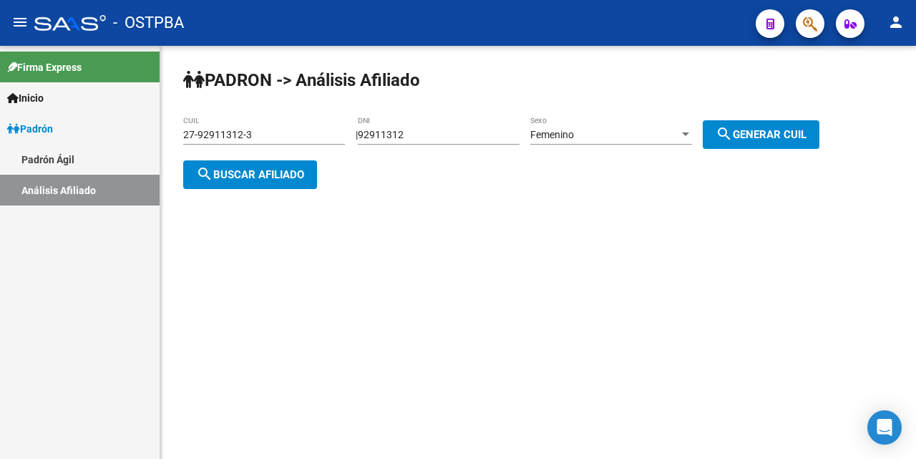
click at [283, 169] on span "search Buscar afiliado" at bounding box center [250, 174] width 108 height 13
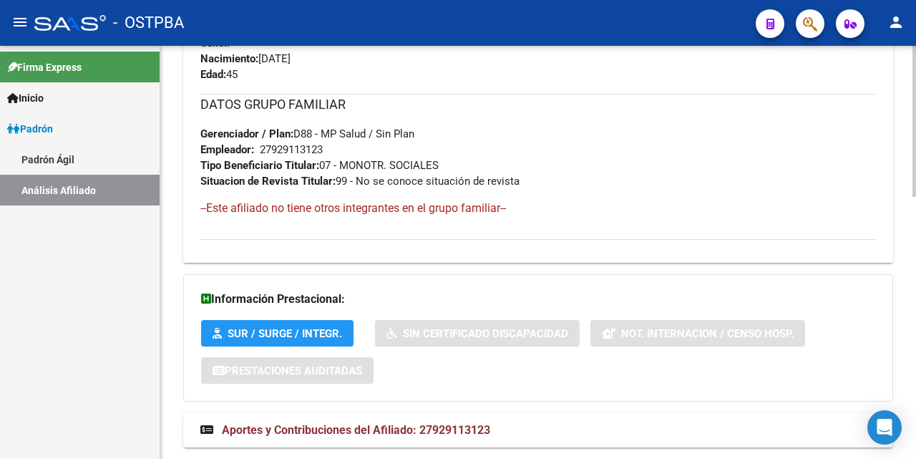
scroll to position [718, 0]
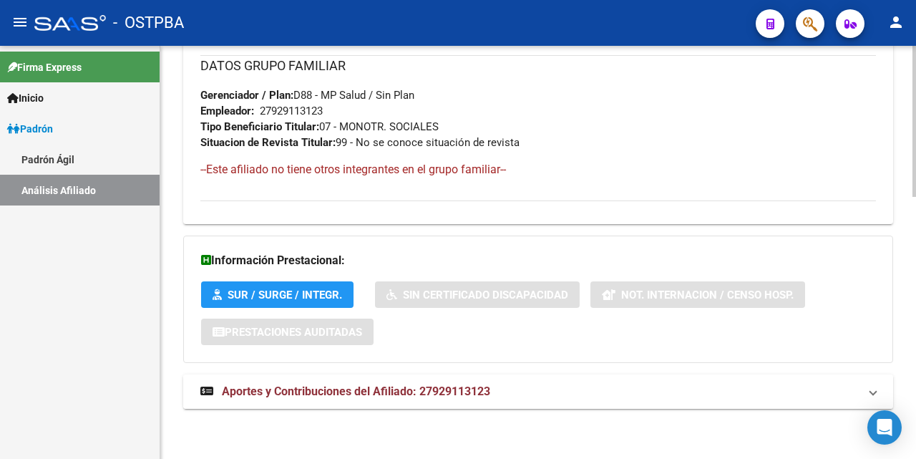
click at [379, 390] on span "Aportes y Contribuciones del Afiliado: 27929113123" at bounding box center [356, 391] width 268 height 14
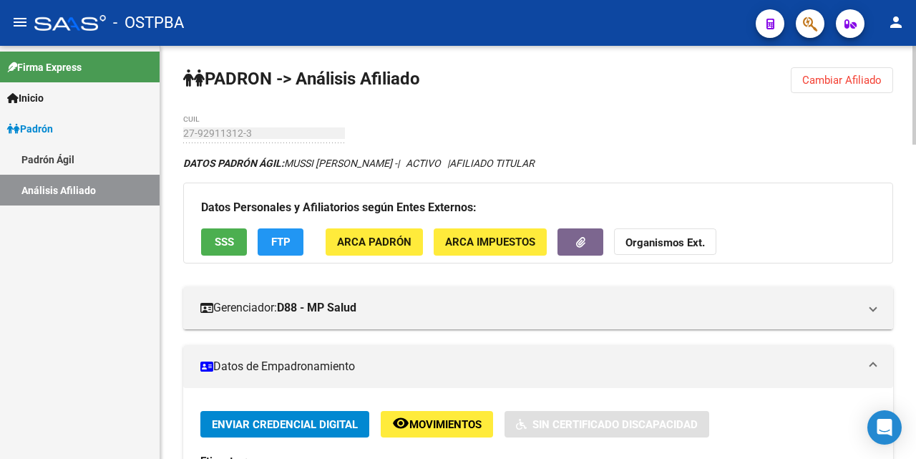
scroll to position [0, 0]
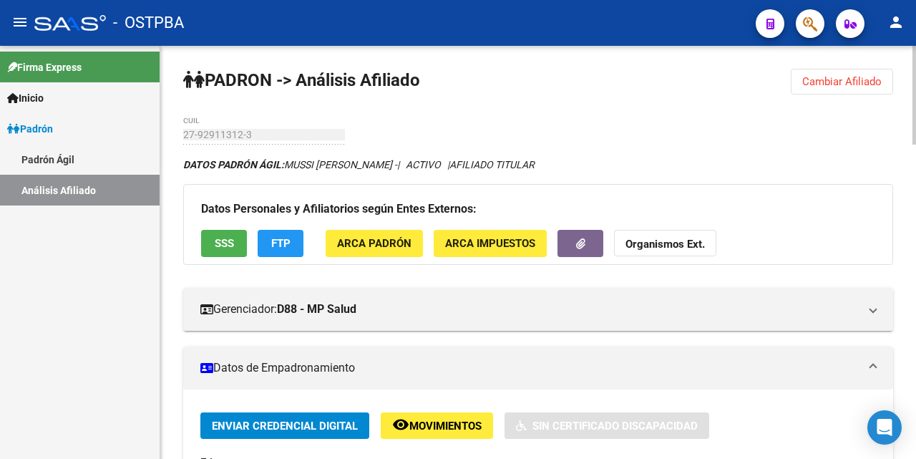
click at [848, 76] on span "Cambiar Afiliado" at bounding box center [841, 81] width 79 height 13
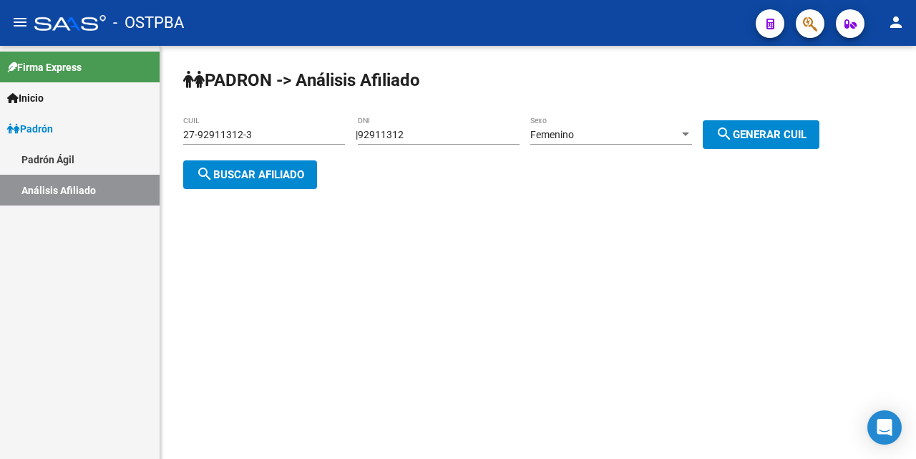
click at [506, 140] on input "92911312" at bounding box center [439, 135] width 162 height 12
type input "9"
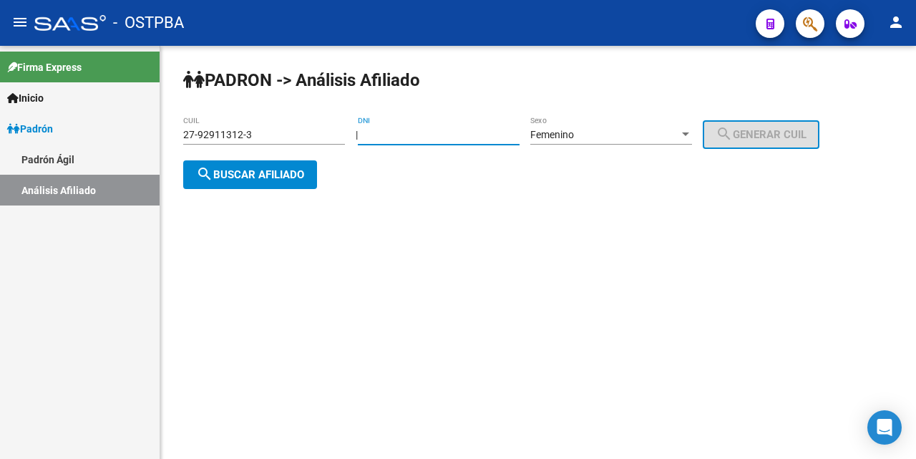
click at [270, 140] on input "27-92911312-3" at bounding box center [264, 135] width 162 height 12
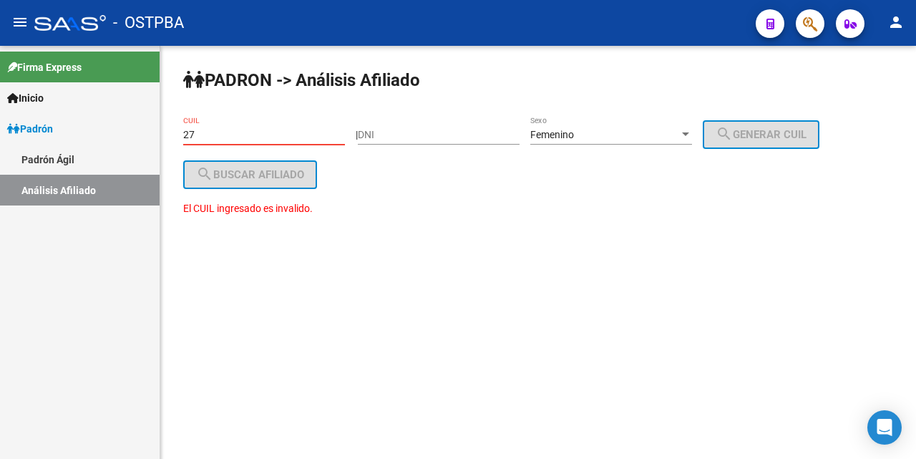
type input "2"
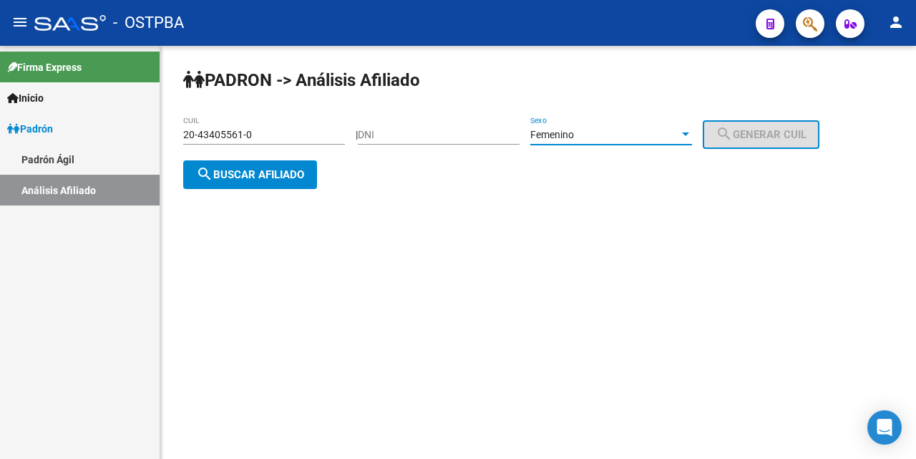
click at [692, 137] on div at bounding box center [685, 134] width 13 height 11
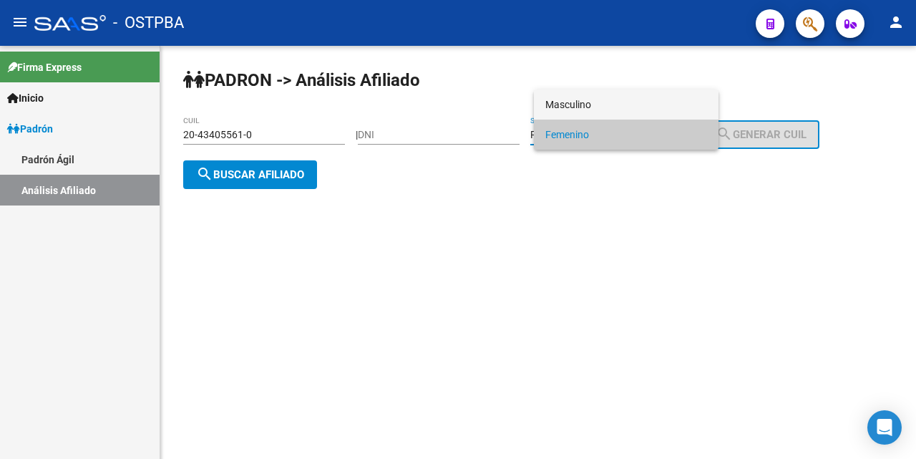
click at [634, 96] on span "Masculino" at bounding box center [626, 104] width 162 height 30
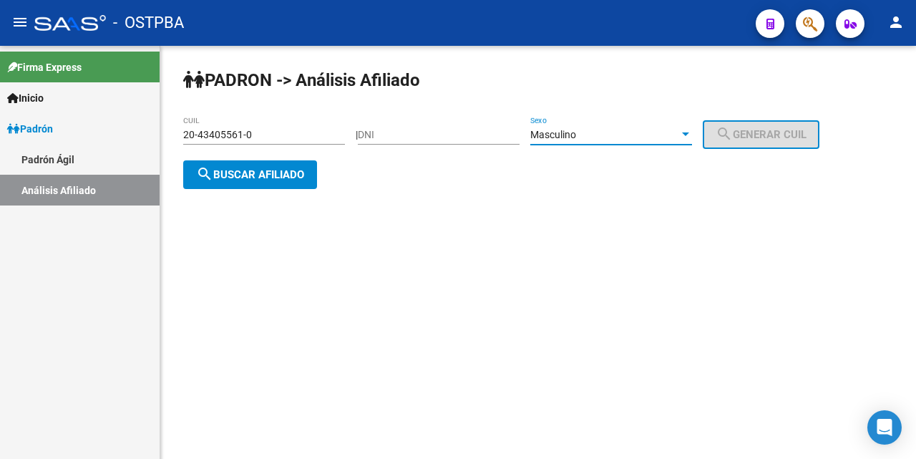
click at [282, 168] on span "search Buscar afiliado" at bounding box center [250, 174] width 108 height 13
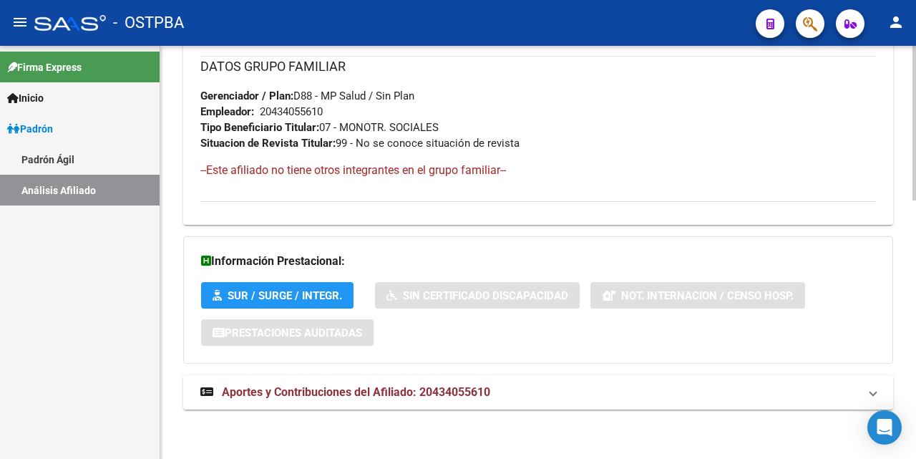
scroll to position [691, 0]
drag, startPoint x: 304, startPoint y: 393, endPoint x: 341, endPoint y: 374, distance: 41.9
click at [306, 392] on span "Aportes y Contribuciones del Afiliado: 20434055610" at bounding box center [356, 391] width 268 height 14
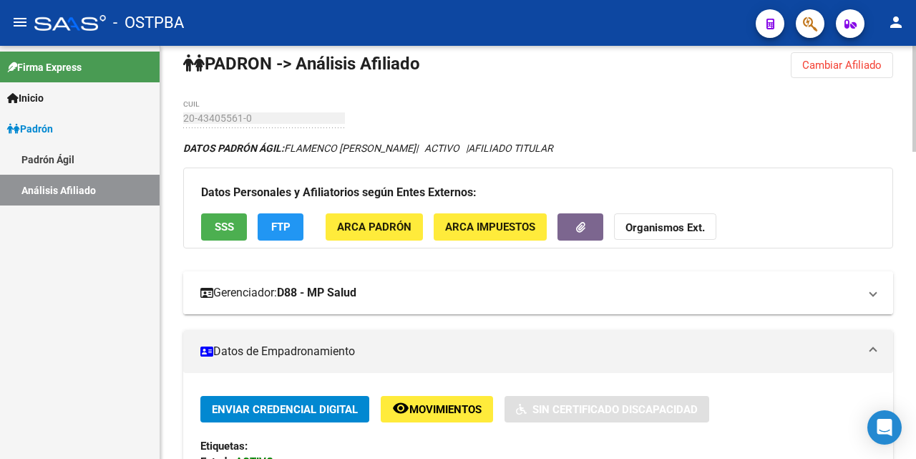
scroll to position [0, 0]
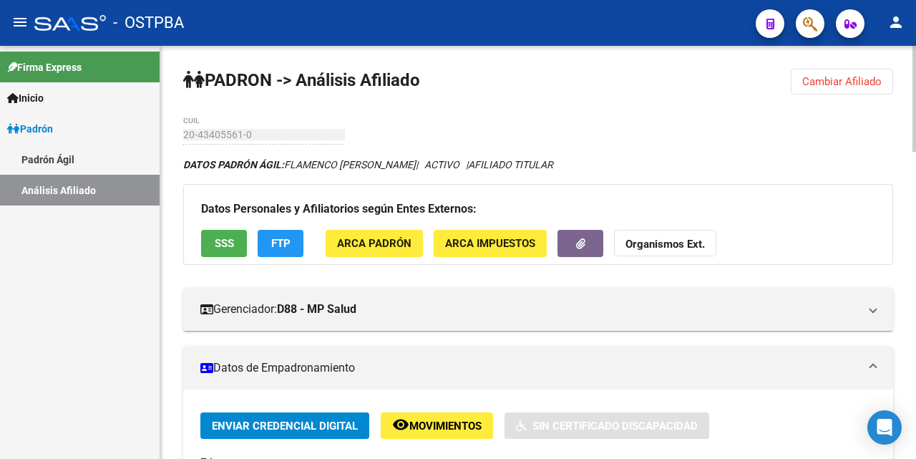
drag, startPoint x: 824, startPoint y: 79, endPoint x: 811, endPoint y: 69, distance: 16.8
click at [823, 77] on span "Cambiar Afiliado" at bounding box center [841, 81] width 79 height 13
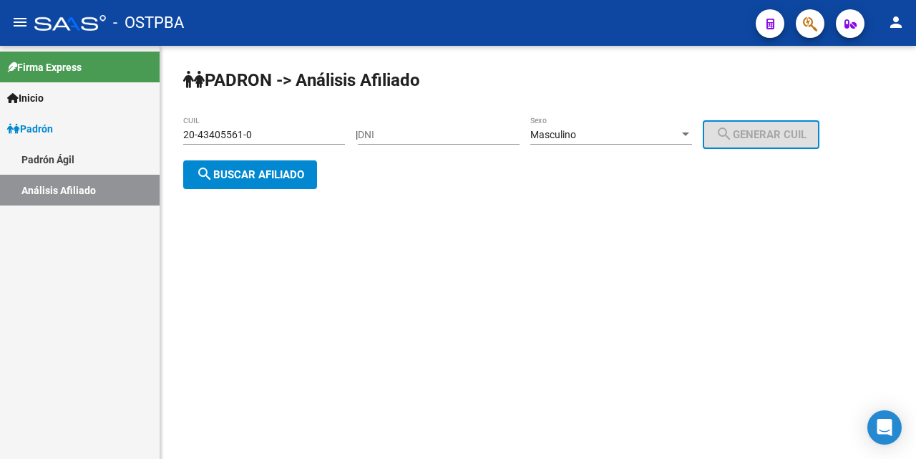
click at [310, 131] on input "20-43405561-0" at bounding box center [264, 135] width 162 height 12
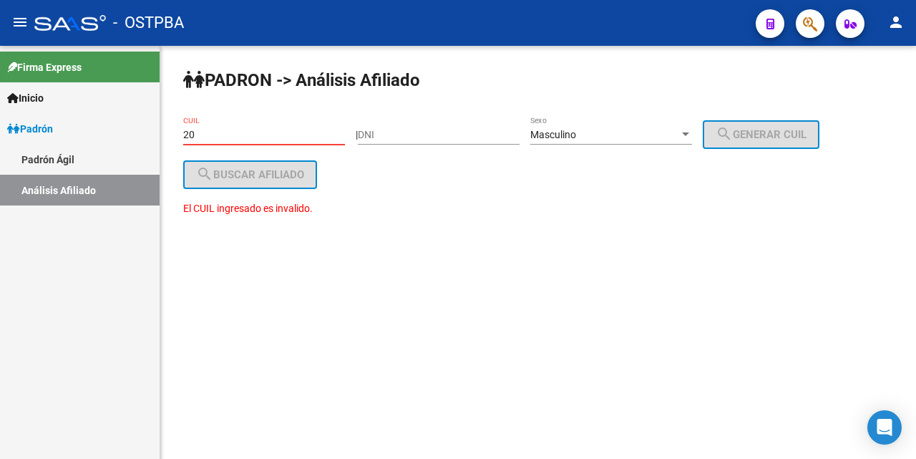
type input "2"
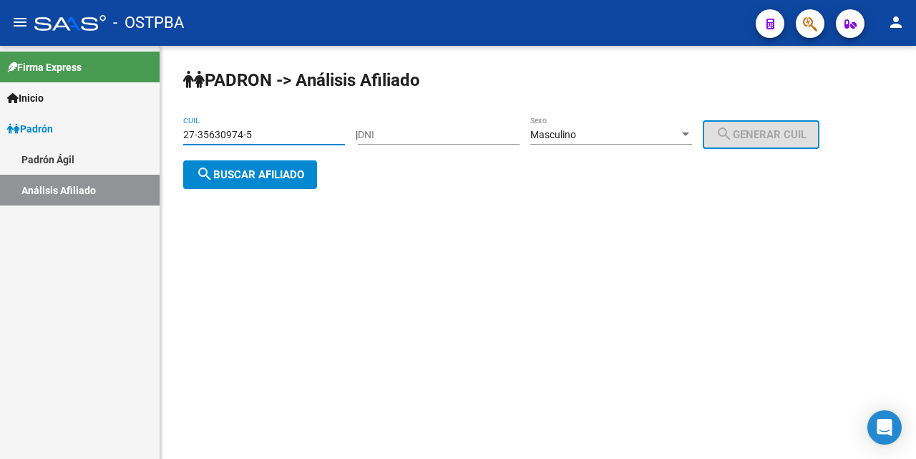
click at [689, 135] on div at bounding box center [685, 134] width 7 height 4
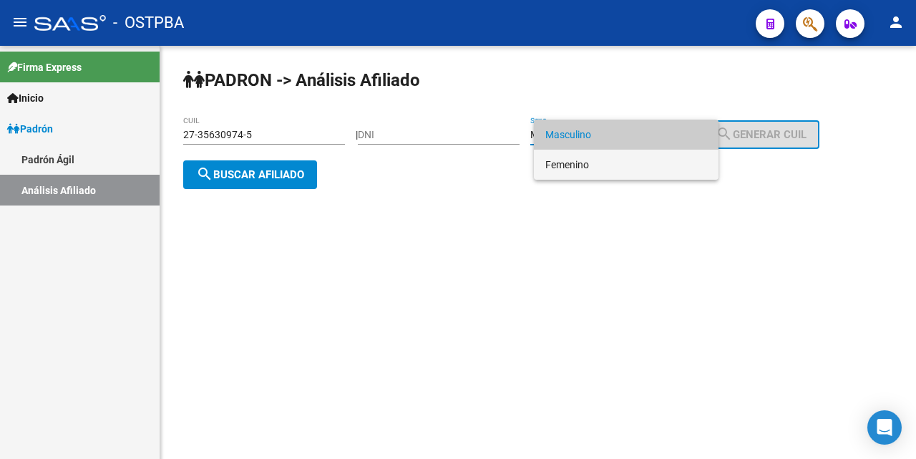
click at [589, 168] on span "Femenino" at bounding box center [626, 165] width 162 height 30
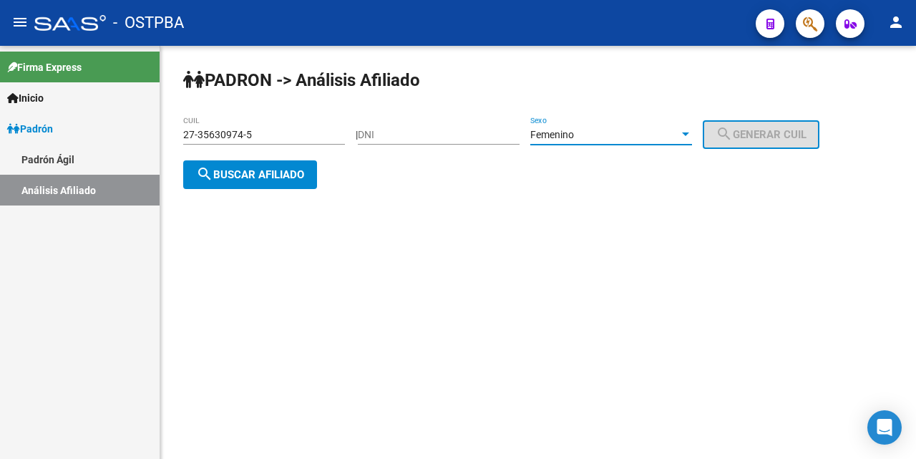
click at [234, 175] on span "search Buscar afiliado" at bounding box center [250, 174] width 108 height 13
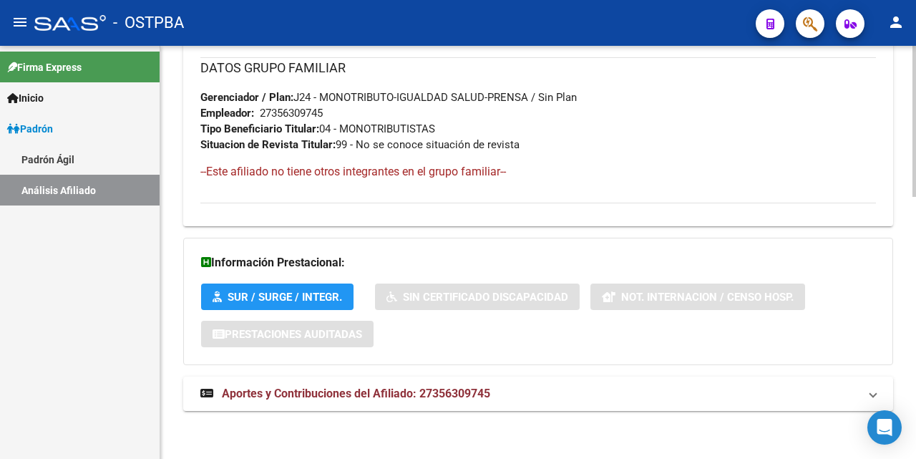
scroll to position [718, 0]
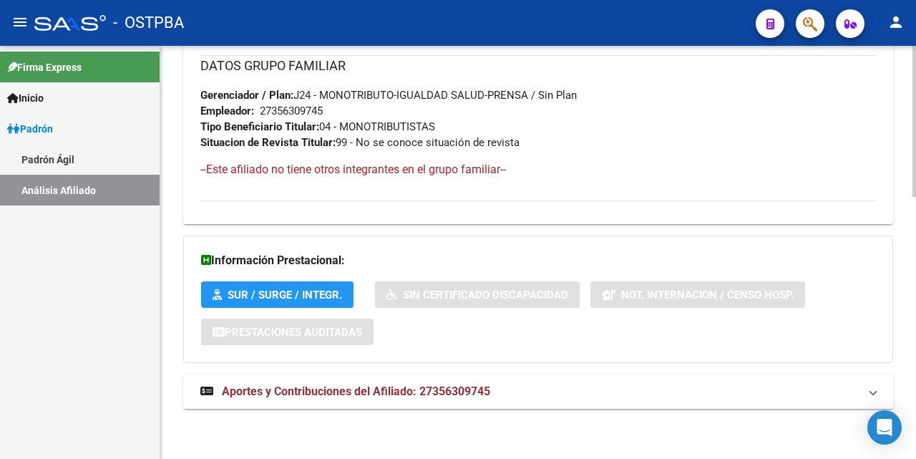
click at [392, 393] on span "Aportes y Contribuciones del Afiliado: 27356309745" at bounding box center [356, 391] width 268 height 14
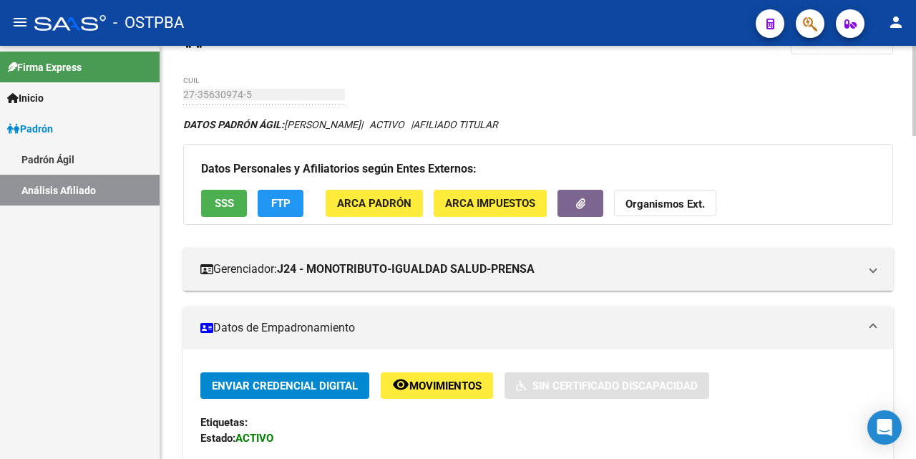
scroll to position [0, 0]
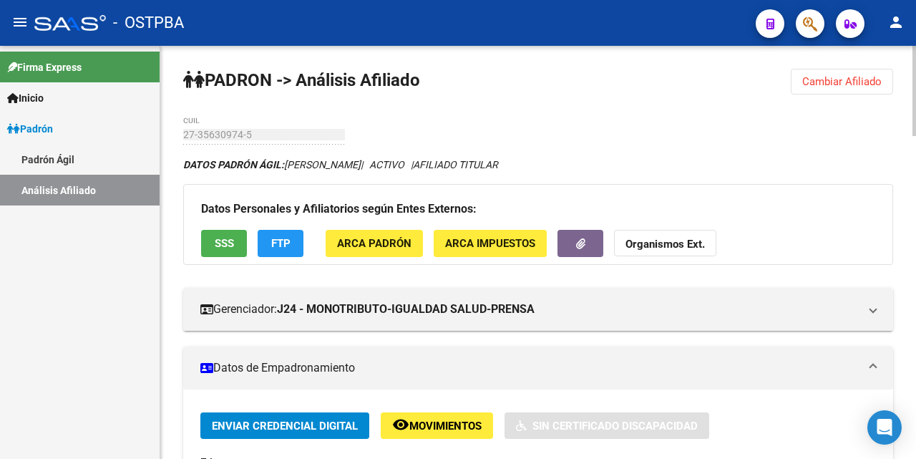
click at [832, 82] on span "Cambiar Afiliado" at bounding box center [841, 81] width 79 height 13
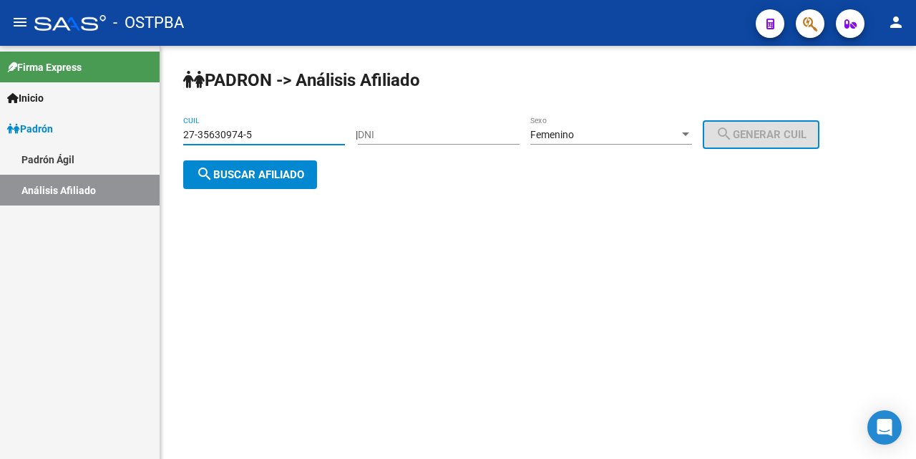
click at [306, 135] on input "27-35630974-5" at bounding box center [264, 135] width 162 height 12
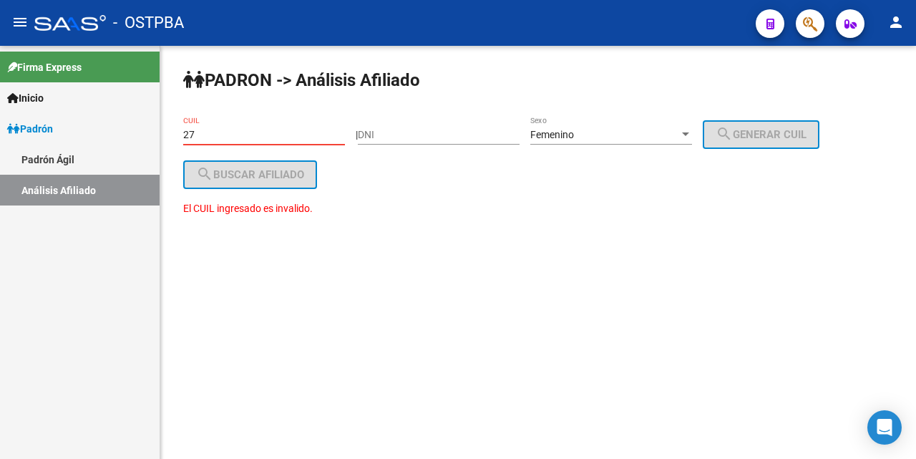
type input "2"
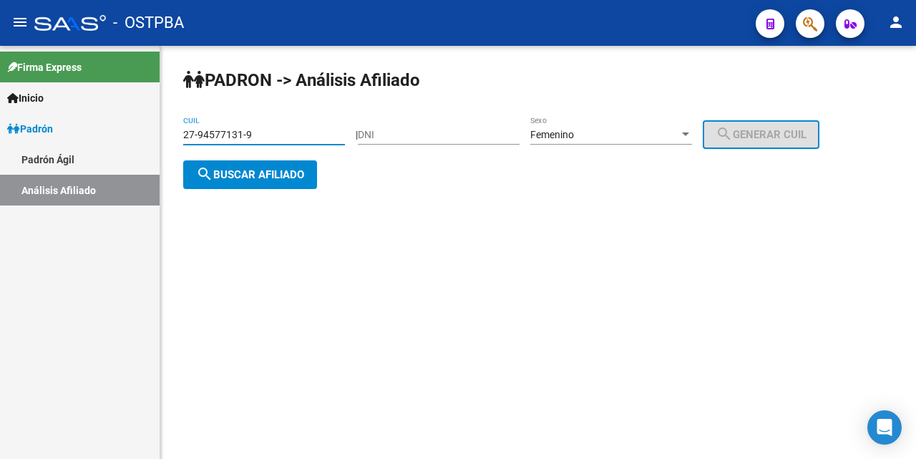
click at [237, 175] on span "search Buscar afiliado" at bounding box center [250, 174] width 108 height 13
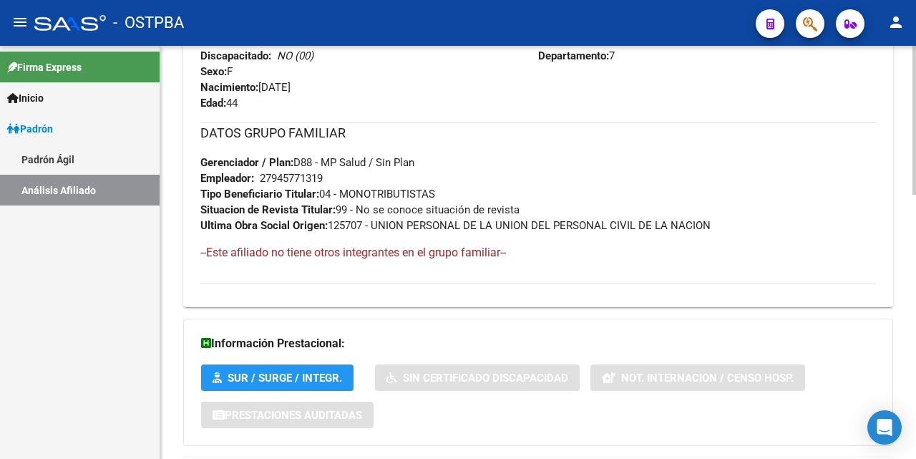
scroll to position [734, 0]
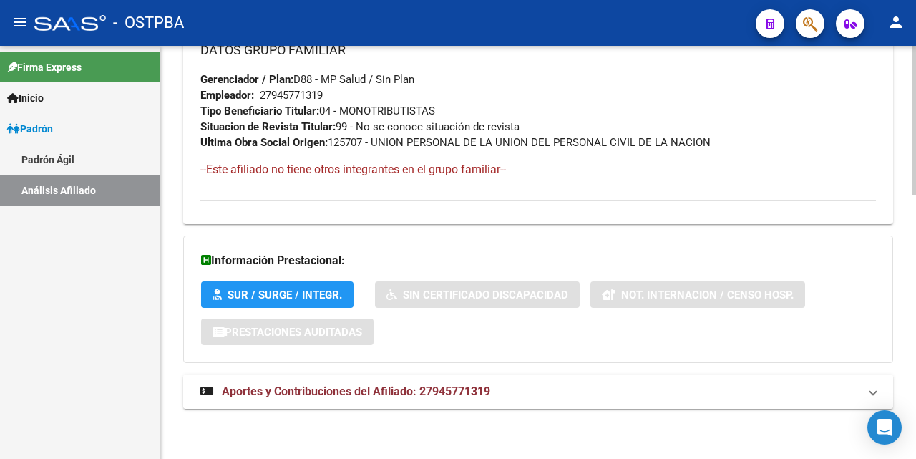
click at [371, 393] on span "Aportes y Contribuciones del Afiliado: 27945771319" at bounding box center [356, 391] width 268 height 14
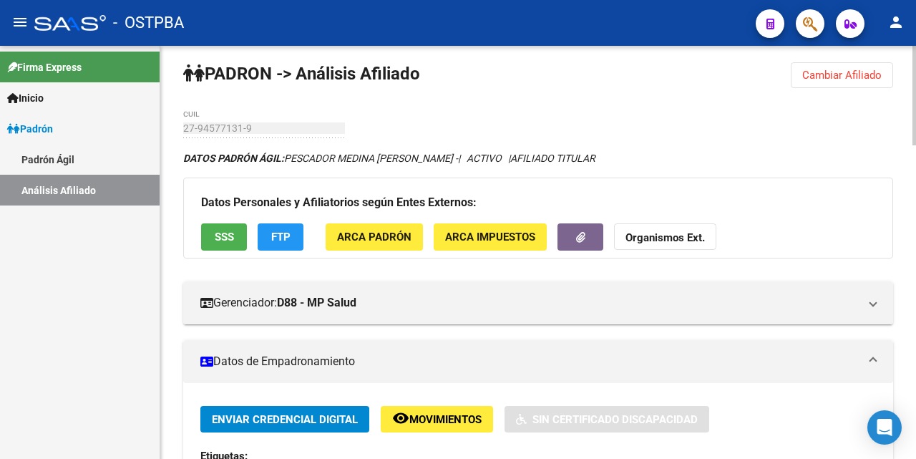
scroll to position [0, 0]
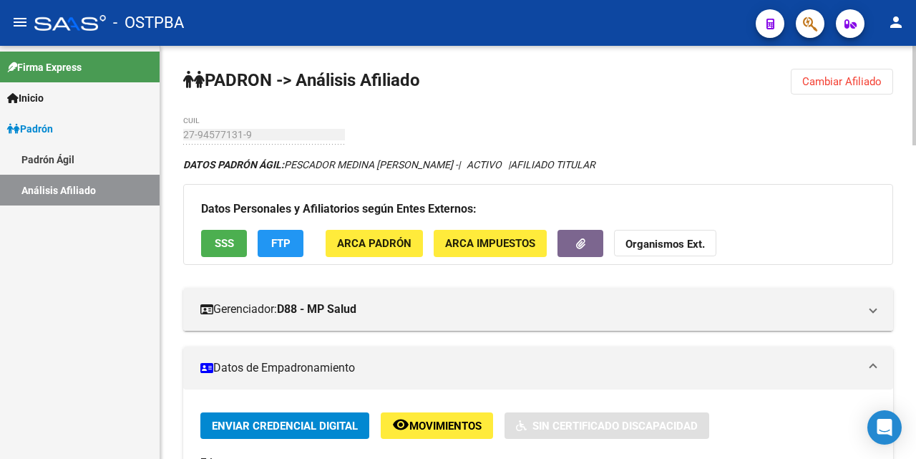
click at [219, 247] on span "SSS" at bounding box center [224, 244] width 19 height 13
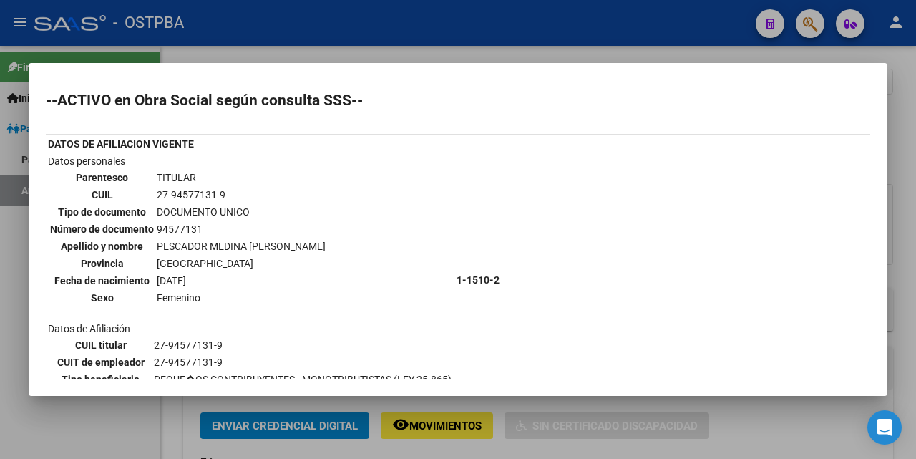
click at [453, 54] on div at bounding box center [458, 229] width 916 height 459
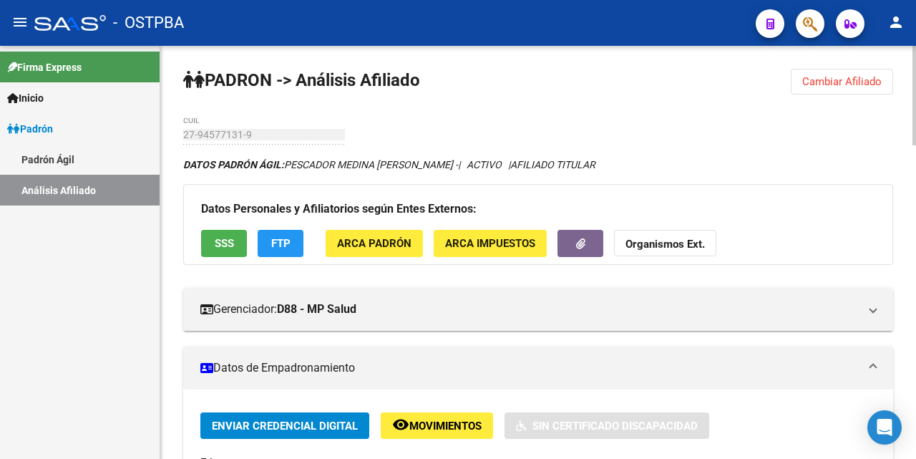
drag, startPoint x: 815, startPoint y: 84, endPoint x: 804, endPoint y: 84, distance: 10.7
click at [814, 84] on span "Cambiar Afiliado" at bounding box center [841, 81] width 79 height 13
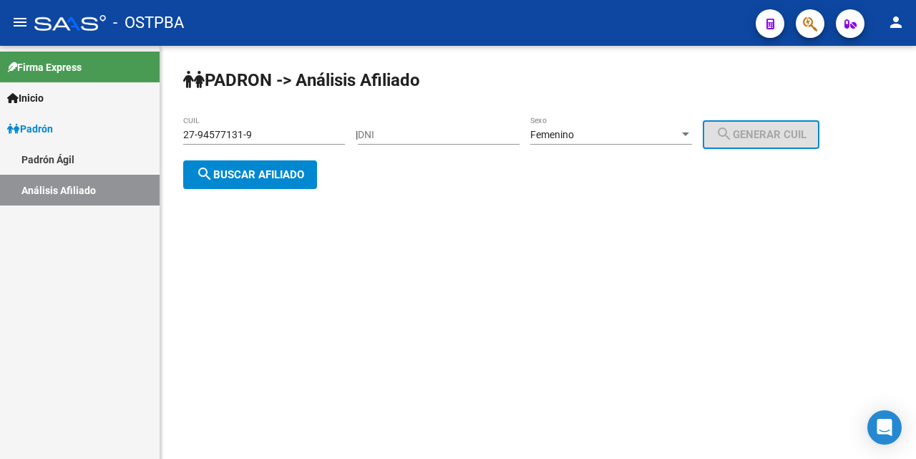
click at [256, 142] on div "27-94577131-9 CUIL" at bounding box center [264, 130] width 162 height 29
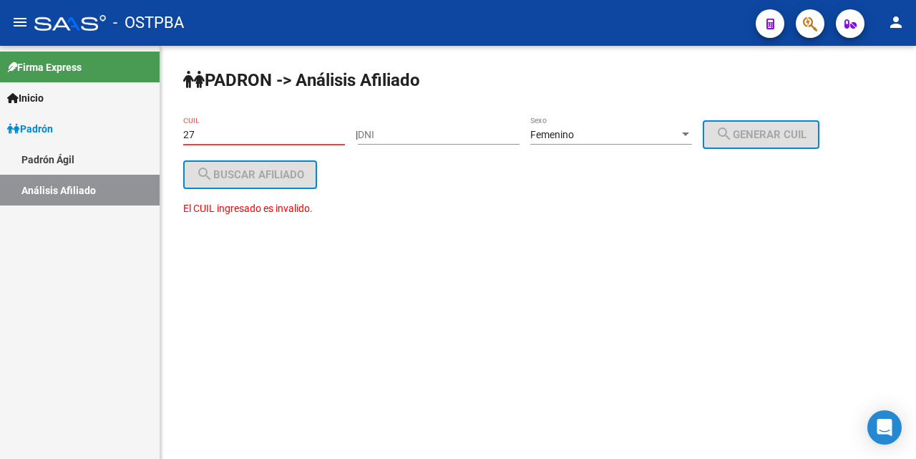
type input "2"
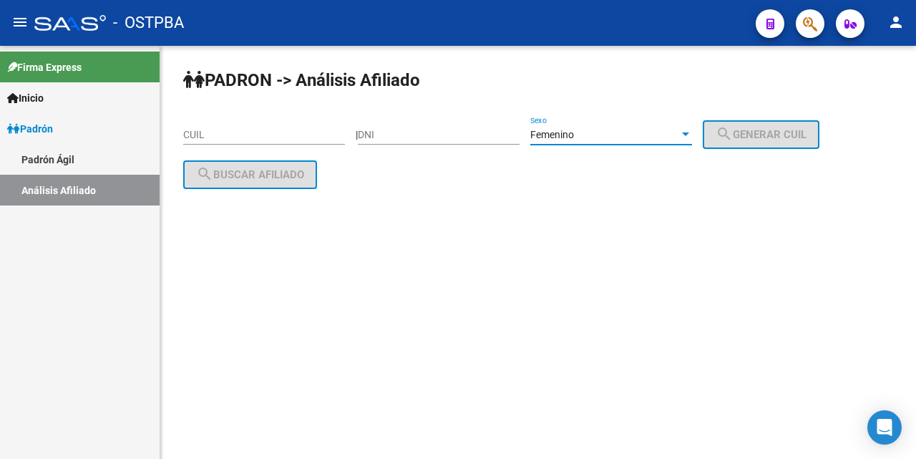
click at [689, 133] on div at bounding box center [685, 134] width 7 height 4
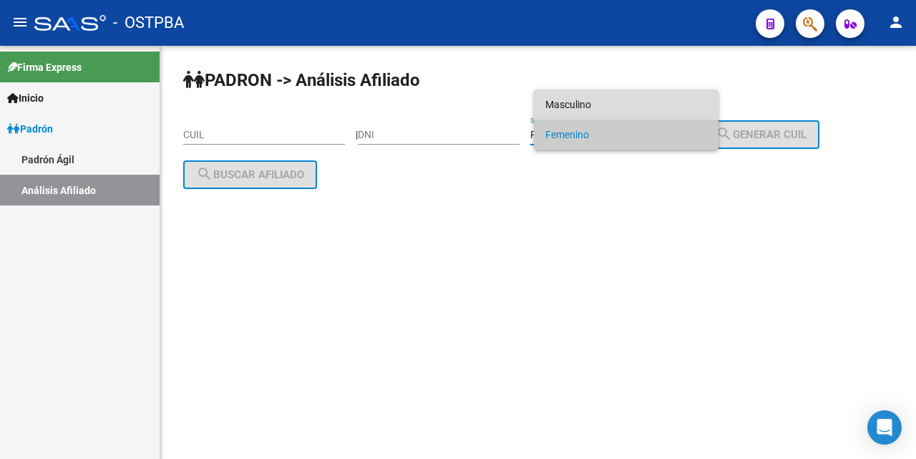
drag, startPoint x: 654, startPoint y: 101, endPoint x: 581, endPoint y: 133, distance: 79.8
click at [653, 102] on span "Masculino" at bounding box center [626, 104] width 162 height 30
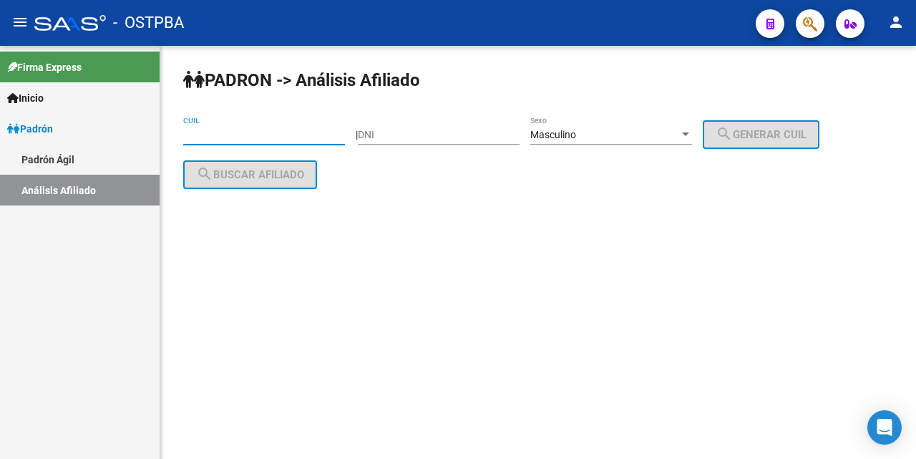
click at [193, 132] on input "CUIL" at bounding box center [264, 135] width 162 height 12
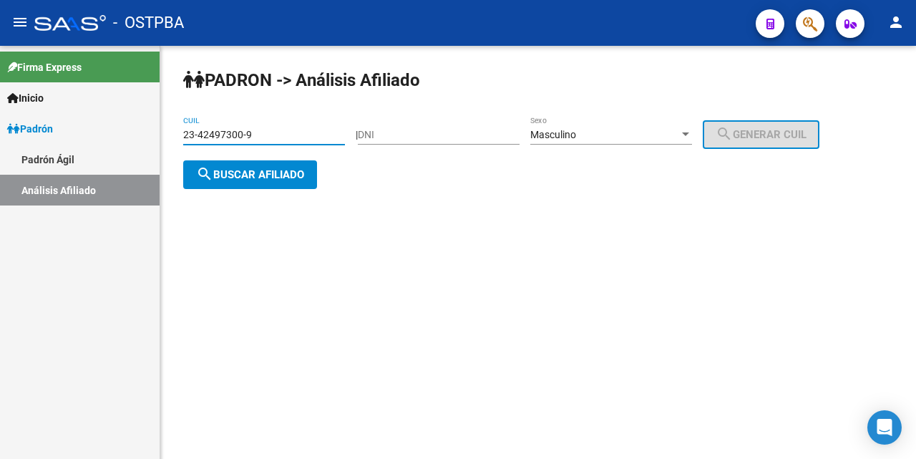
click at [286, 181] on button "search Buscar afiliado" at bounding box center [250, 174] width 134 height 29
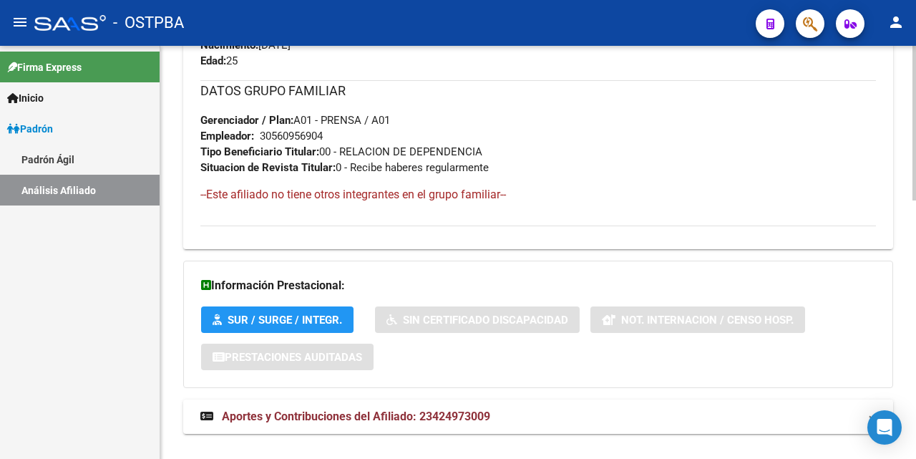
scroll to position [691, 0]
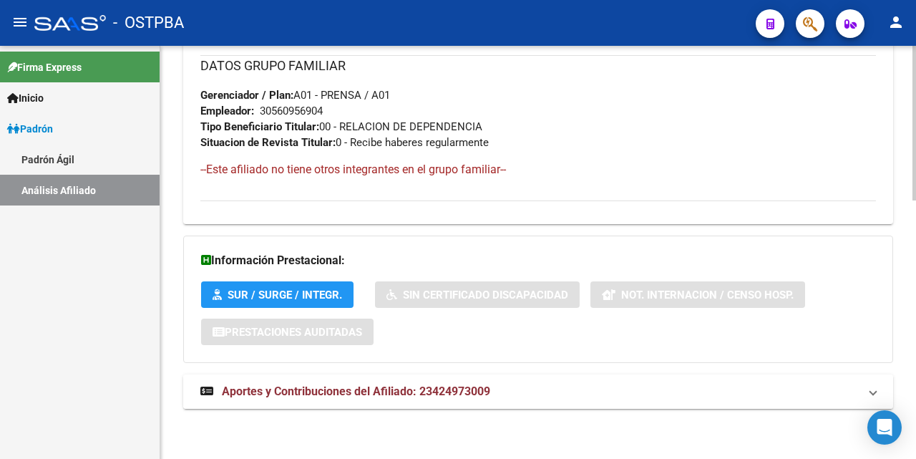
click at [362, 392] on span "Aportes y Contribuciones del Afiliado: 23424973009" at bounding box center [356, 391] width 268 height 14
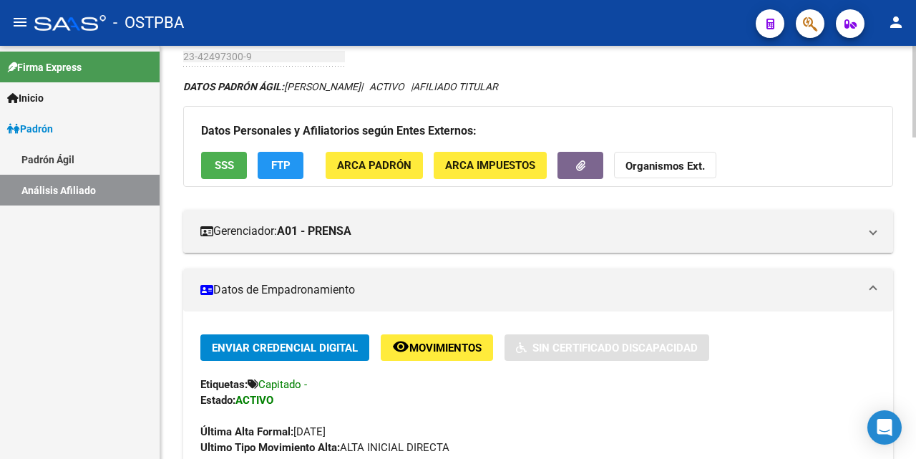
scroll to position [72, 0]
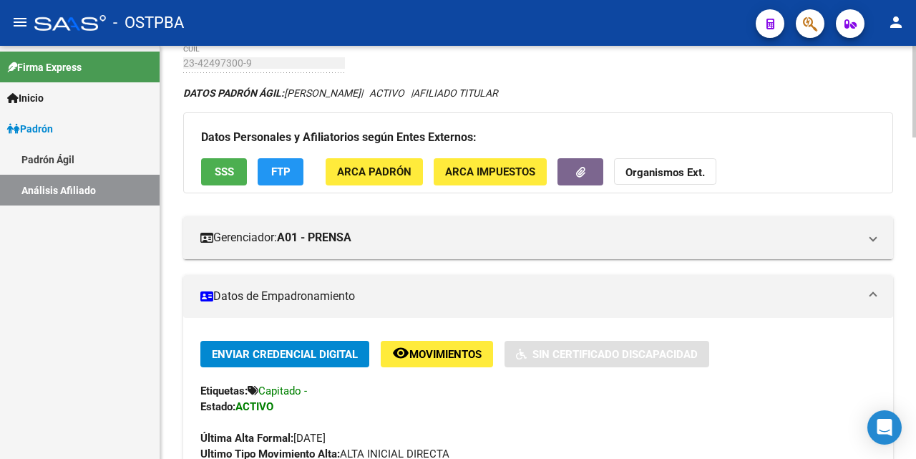
click at [223, 181] on button "SSS" at bounding box center [224, 171] width 46 height 26
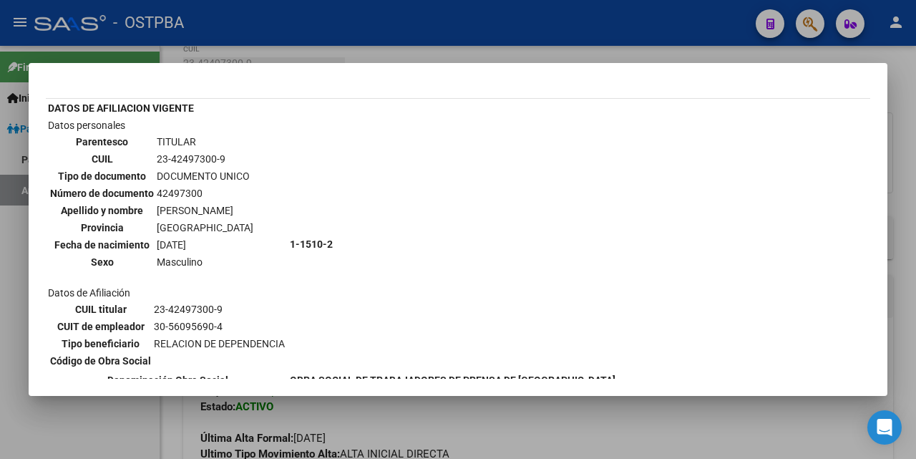
scroll to position [0, 0]
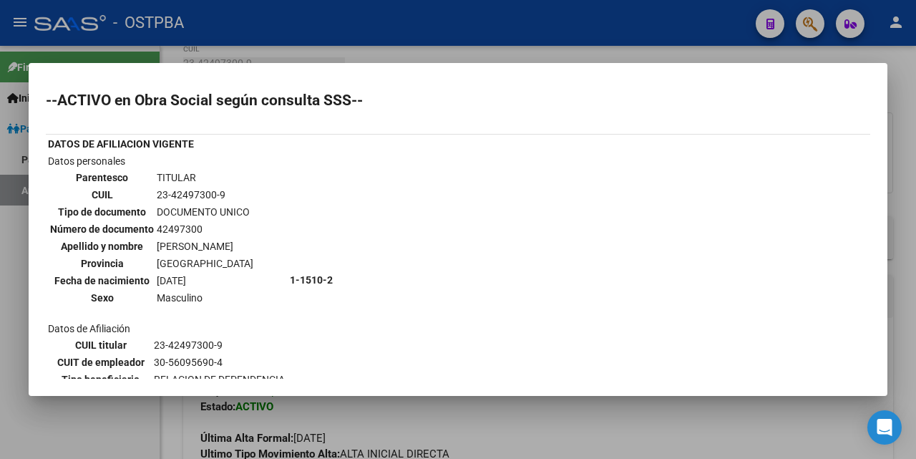
click at [533, 55] on div at bounding box center [458, 229] width 916 height 459
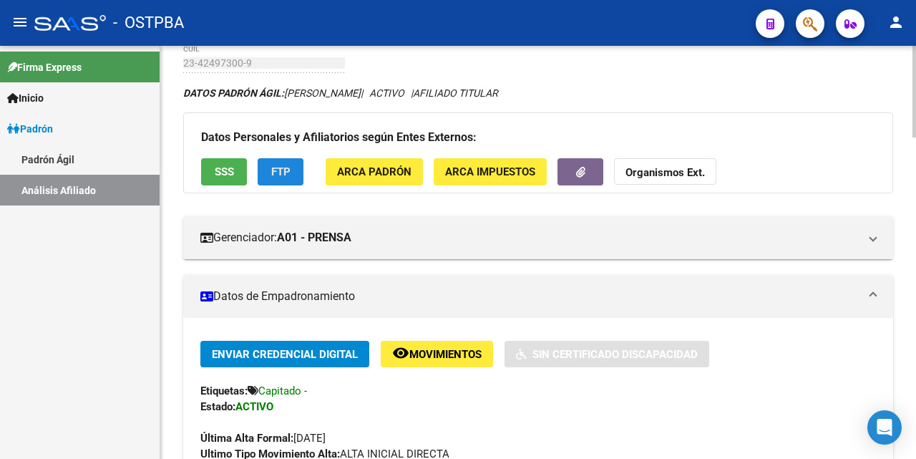
click at [295, 173] on button "FTP" at bounding box center [281, 171] width 46 height 26
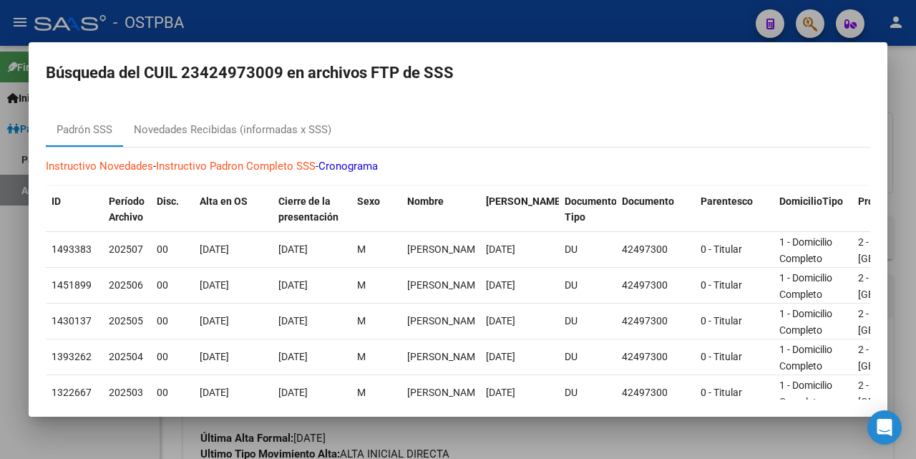
click at [515, 24] on div at bounding box center [458, 229] width 916 height 459
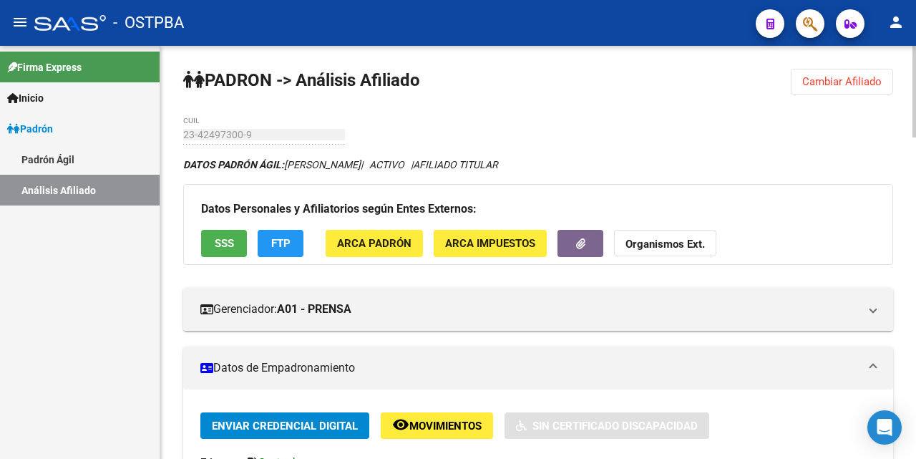
click at [837, 76] on span "Cambiar Afiliado" at bounding box center [841, 81] width 79 height 13
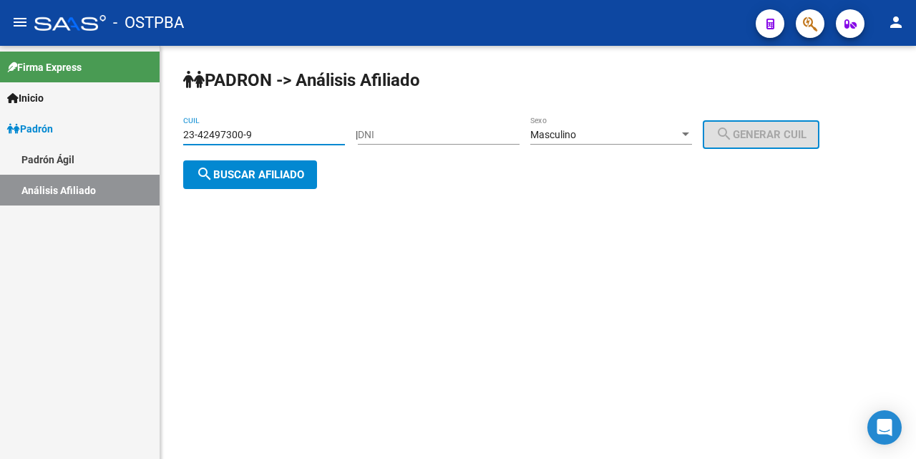
drag, startPoint x: 324, startPoint y: 133, endPoint x: 711, endPoint y: 19, distance: 403.9
click at [316, 133] on input "23-42497300-9" at bounding box center [264, 135] width 162 height 12
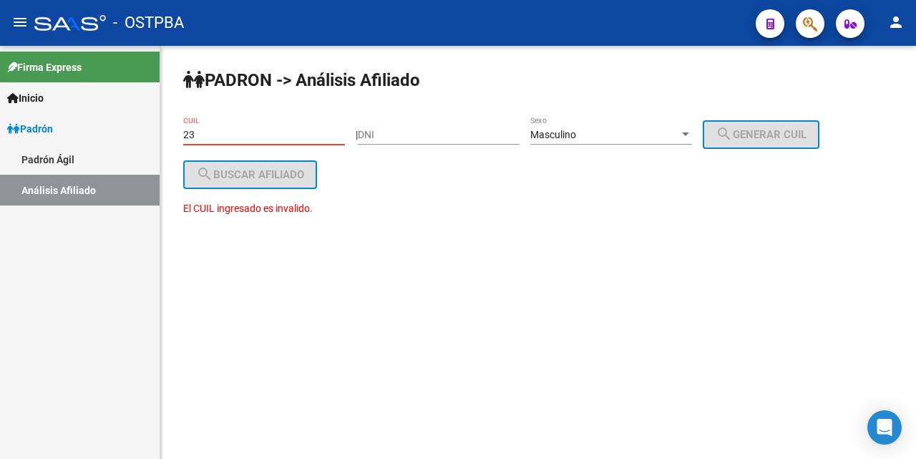
type input "2"
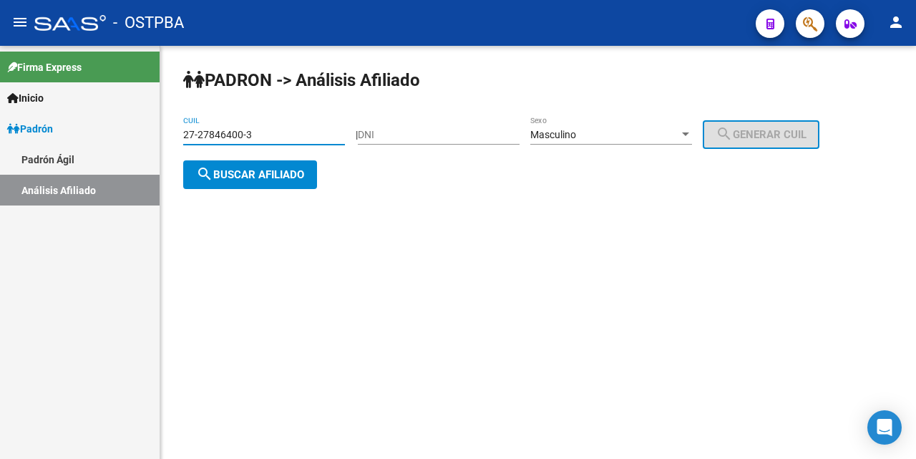
type input "27-27846400-3"
click at [689, 134] on div at bounding box center [685, 134] width 7 height 4
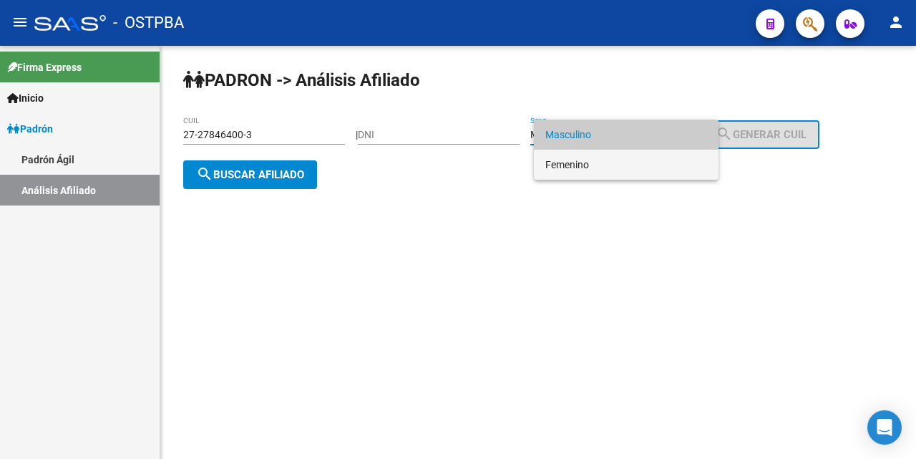
click at [643, 169] on span "Femenino" at bounding box center [626, 165] width 162 height 30
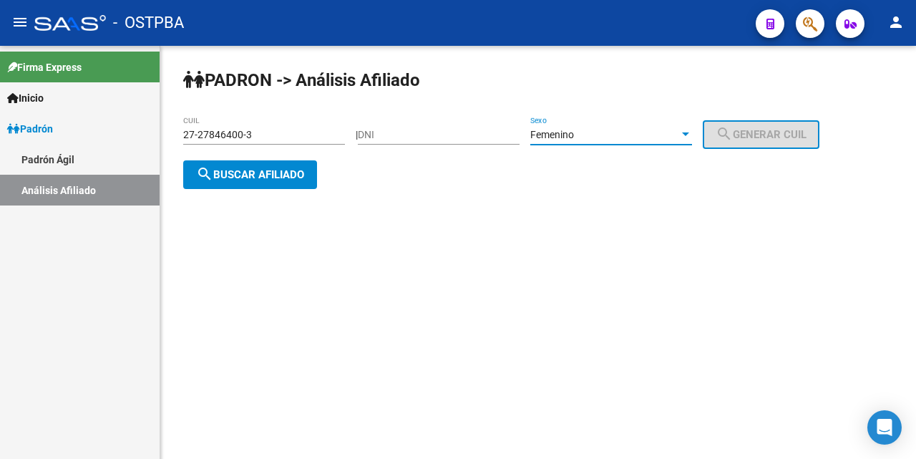
click at [303, 173] on span "search Buscar afiliado" at bounding box center [250, 174] width 108 height 13
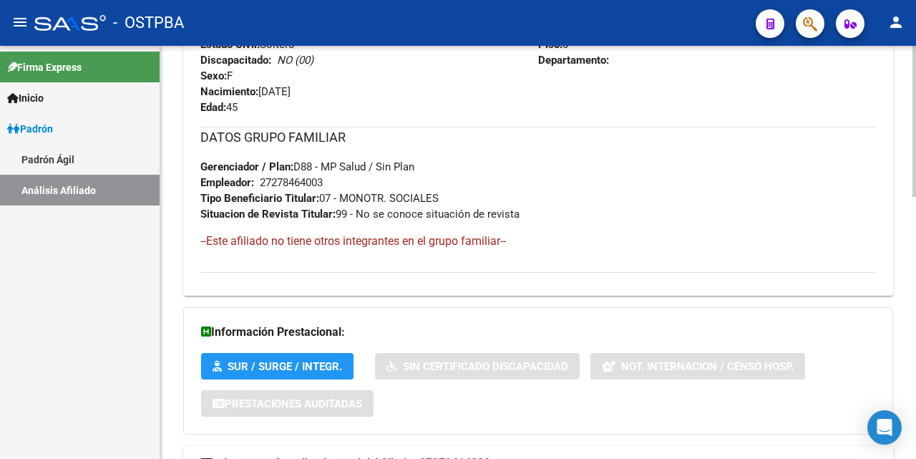
scroll to position [718, 0]
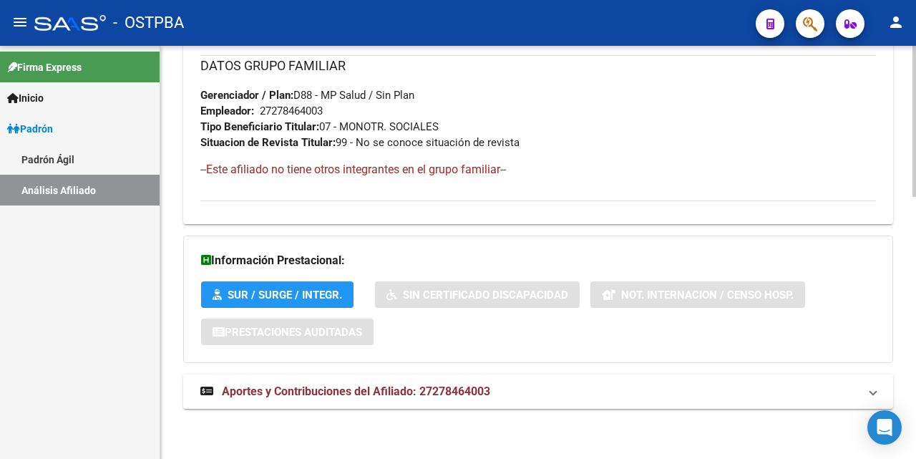
drag, startPoint x: 402, startPoint y: 396, endPoint x: 376, endPoint y: 339, distance: 62.4
click at [395, 386] on span "Aportes y Contribuciones del Afiliado: 27278464003" at bounding box center [356, 391] width 268 height 14
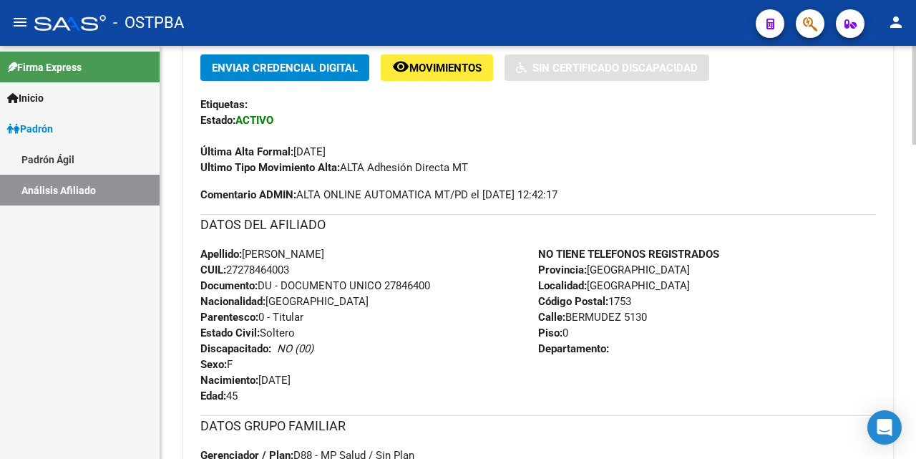
scroll to position [0, 0]
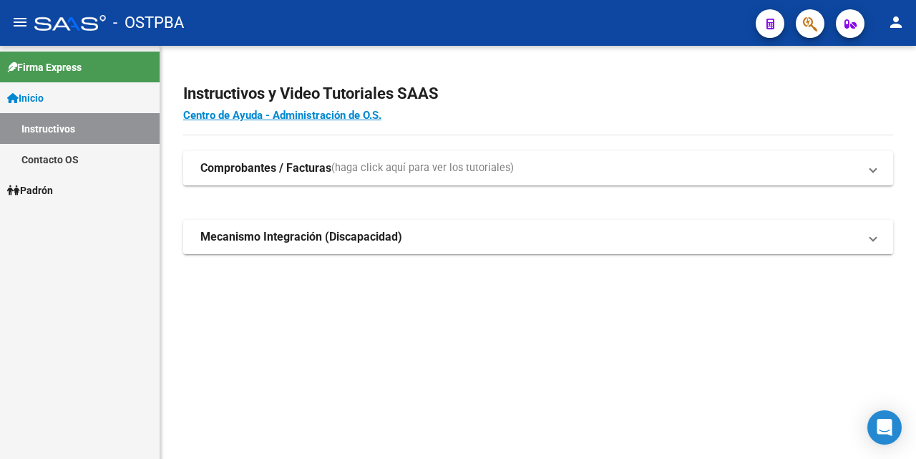
click at [47, 187] on span "Padrón" at bounding box center [30, 191] width 46 height 16
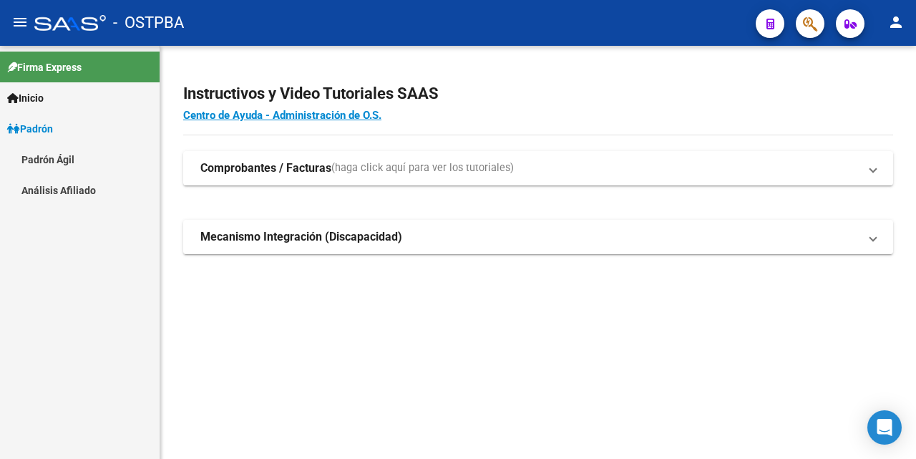
click at [51, 185] on link "Análisis Afiliado" at bounding box center [80, 190] width 160 height 31
